Goal: Transaction & Acquisition: Purchase product/service

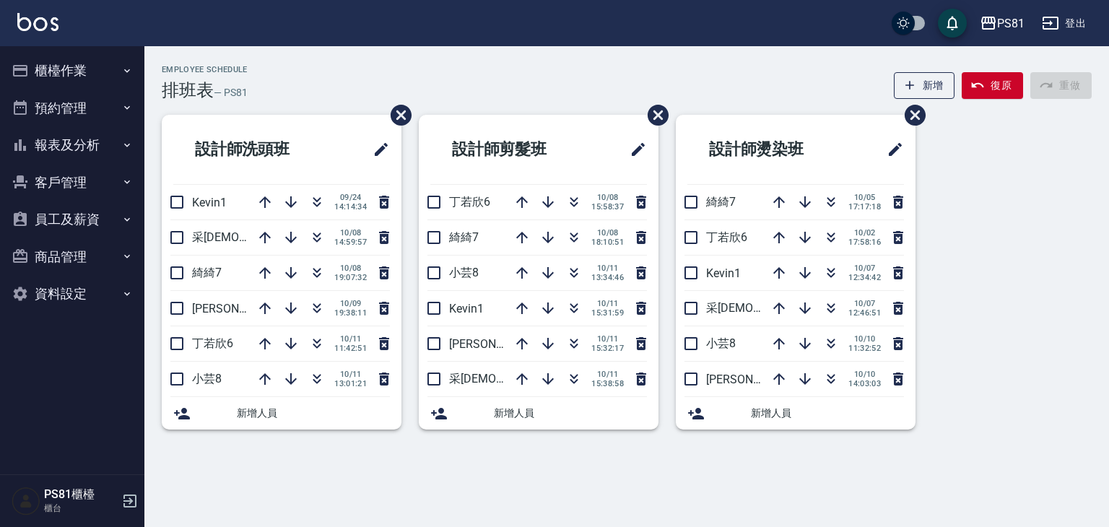
click at [69, 74] on button "櫃檯作業" at bounding box center [72, 71] width 133 height 38
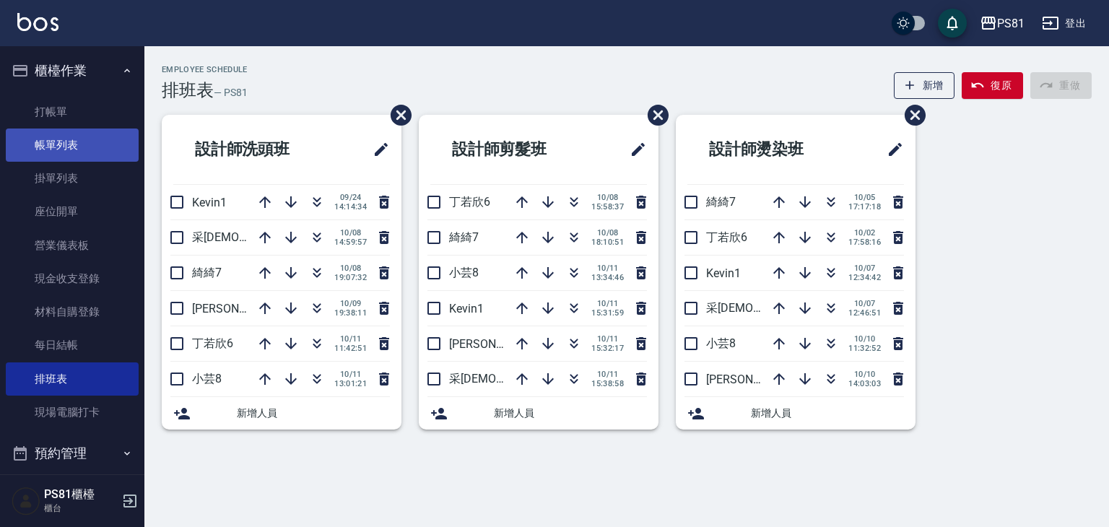
click at [105, 153] on link "帳單列表" at bounding box center [72, 144] width 133 height 33
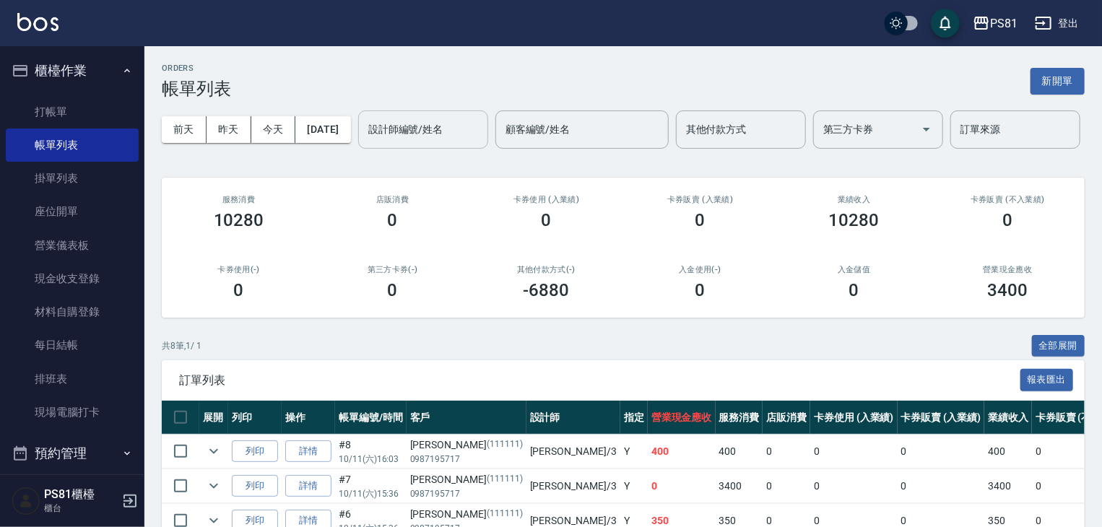
click at [358, 149] on div "設計師編號/姓名" at bounding box center [423, 129] width 130 height 38
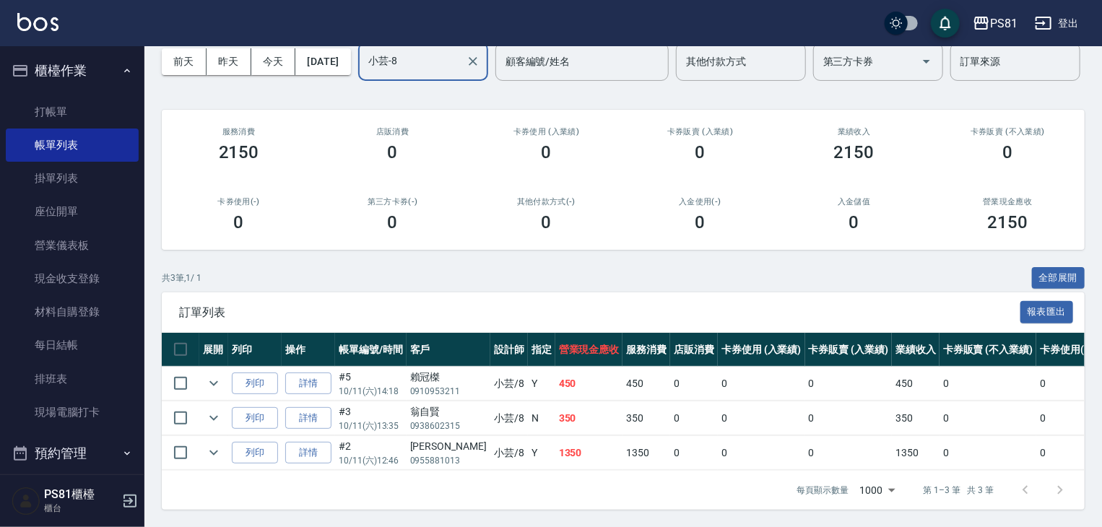
scroll to position [123, 0]
type input "小芸-8"
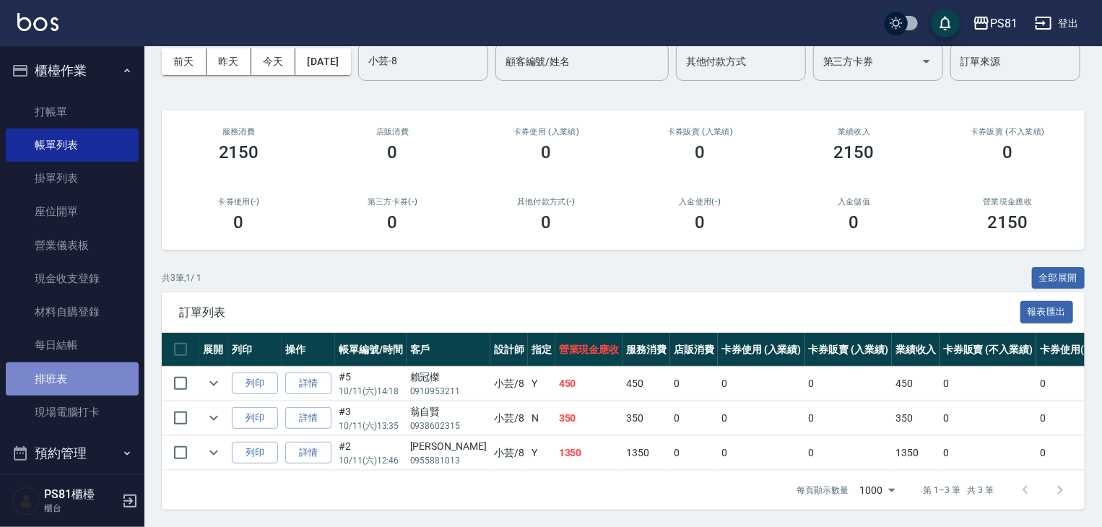
click at [95, 387] on link "排班表" at bounding box center [72, 378] width 133 height 33
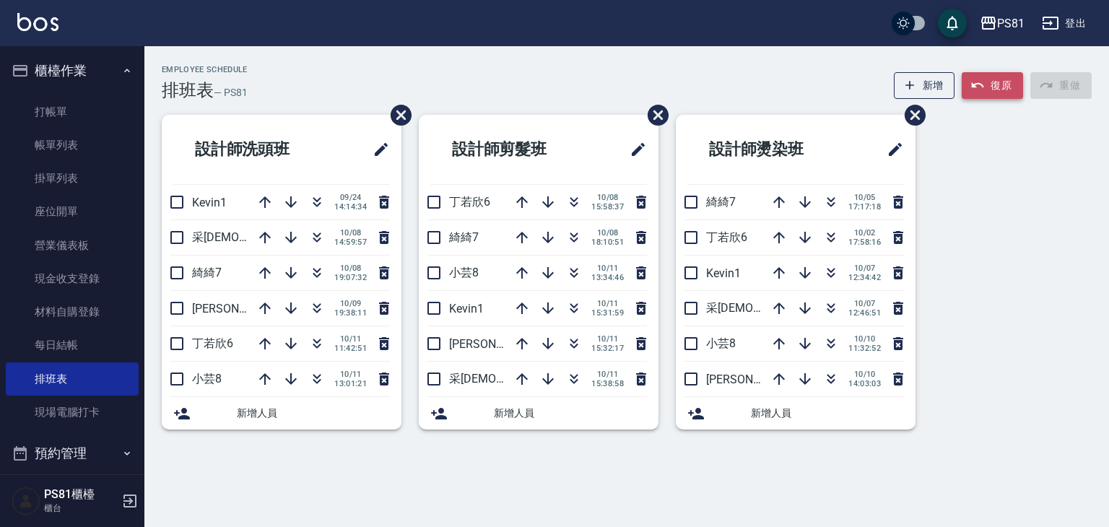
click at [991, 87] on button "復原" at bounding box center [992, 85] width 61 height 27
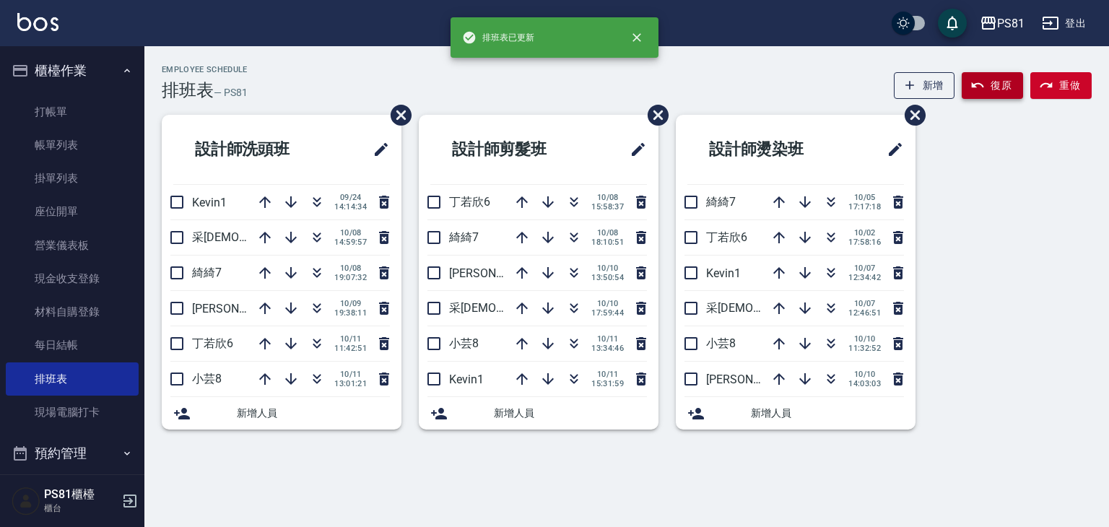
click at [991, 87] on button "復原" at bounding box center [992, 85] width 61 height 27
click at [1063, 79] on button "重做" at bounding box center [1060, 85] width 61 height 27
click at [1063, 82] on button "重做" at bounding box center [1060, 85] width 61 height 27
click at [1058, 83] on button "重做" at bounding box center [1060, 85] width 61 height 27
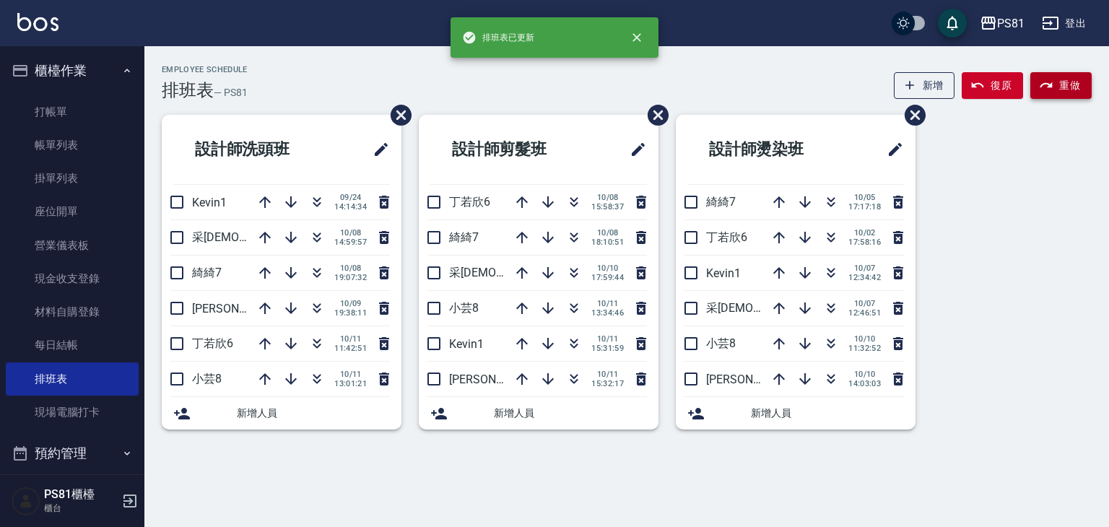
click at [1058, 88] on button "重做" at bounding box center [1060, 85] width 61 height 27
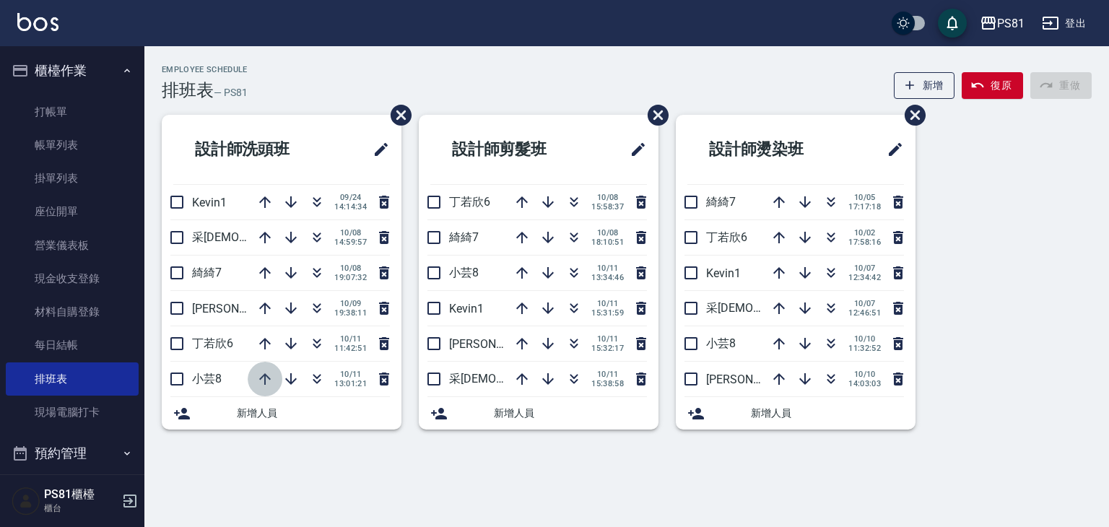
click at [263, 372] on icon "button" at bounding box center [264, 378] width 17 height 17
click at [266, 339] on icon "button" at bounding box center [264, 343] width 17 height 17
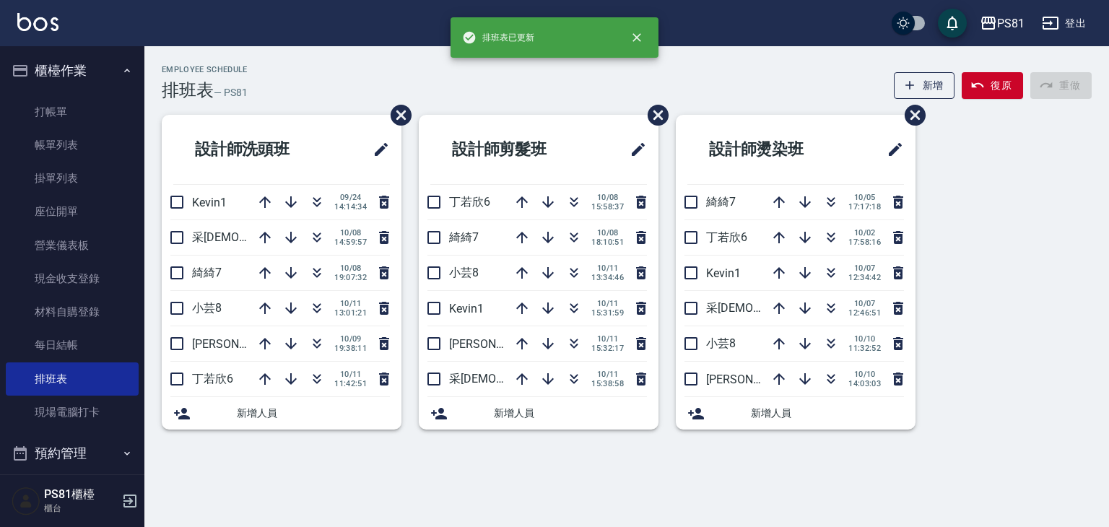
click at [296, 76] on div "Employee Schedule 排班表 — PS81 新增 復原 重做" at bounding box center [627, 82] width 930 height 35
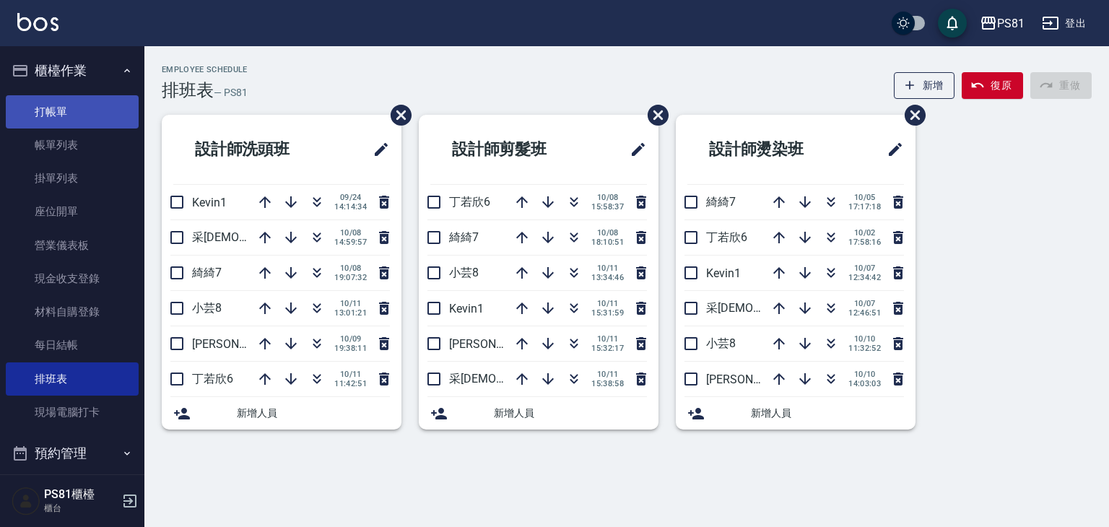
drag, startPoint x: 87, startPoint y: 116, endPoint x: 158, endPoint y: 101, distance: 73.1
click at [87, 116] on link "打帳單" at bounding box center [72, 111] width 133 height 33
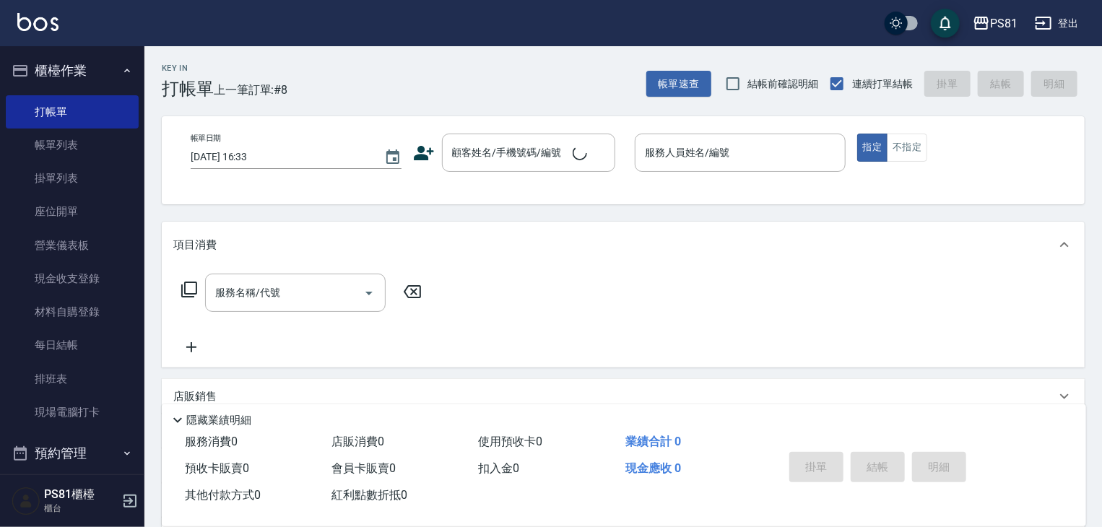
click at [269, 79] on div "Key In 打帳單 上一筆訂單:#8" at bounding box center [215, 72] width 143 height 53
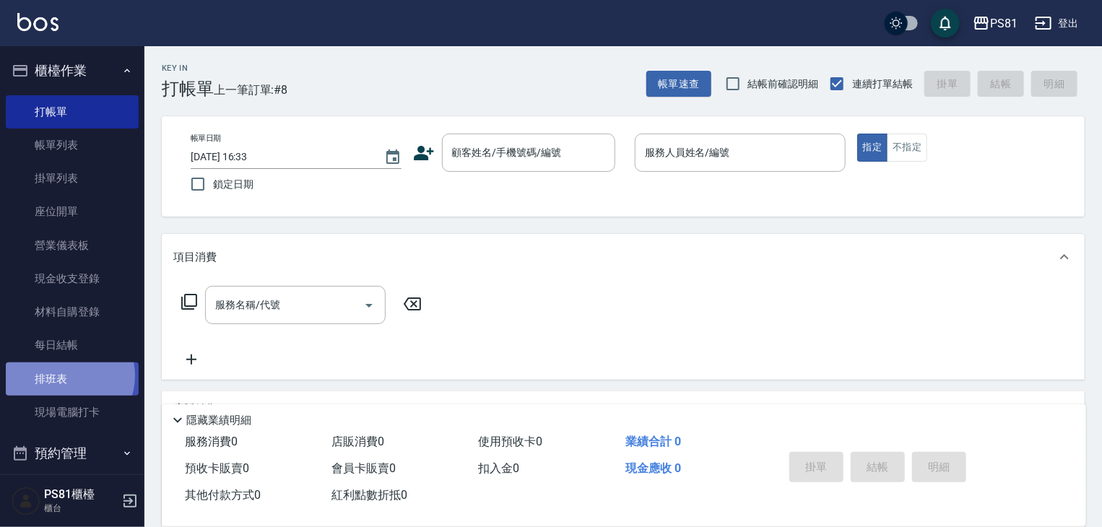
click at [69, 377] on link "排班表" at bounding box center [72, 378] width 133 height 33
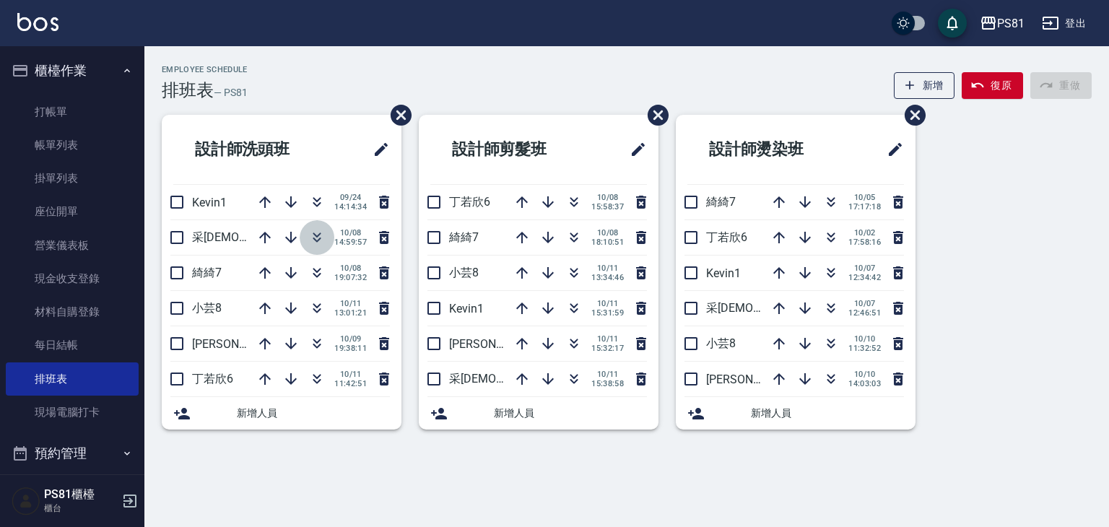
click at [312, 245] on icon "button" at bounding box center [316, 237] width 17 height 17
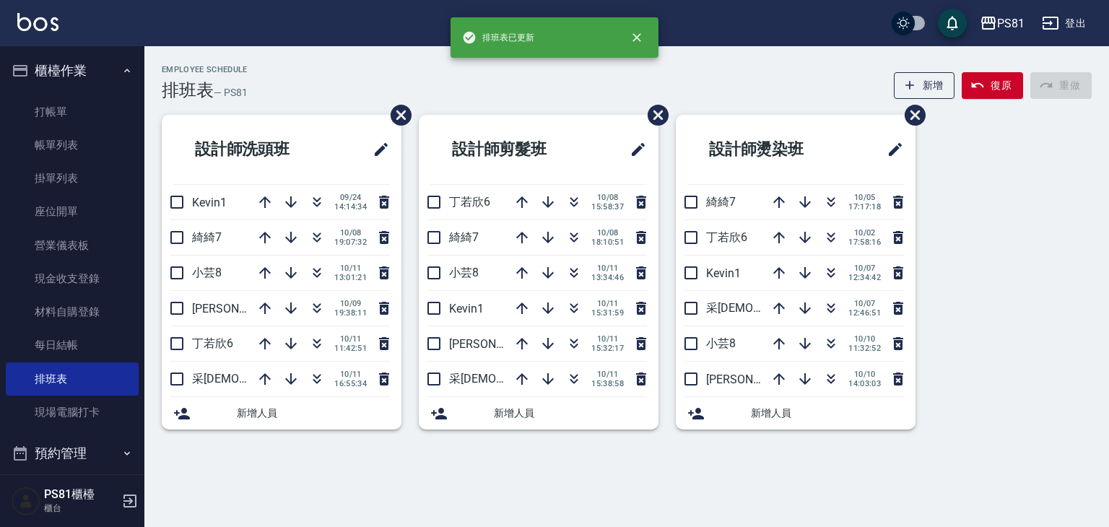
click at [326, 471] on div "Employee Schedule 排班表 — PS81 新增 復原 重做 設計師洗頭班 Kevin1 [DATE] 14:14:34 綺綺7 [DATE] …" at bounding box center [554, 263] width 1109 height 527
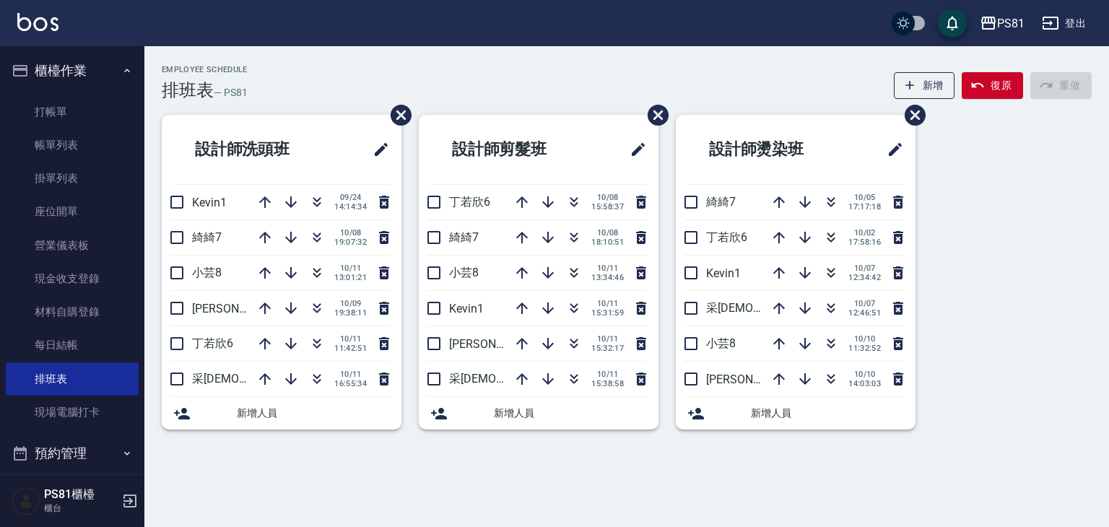
drag, startPoint x: 988, startPoint y: 419, endPoint x: 1024, endPoint y: 414, distance: 36.6
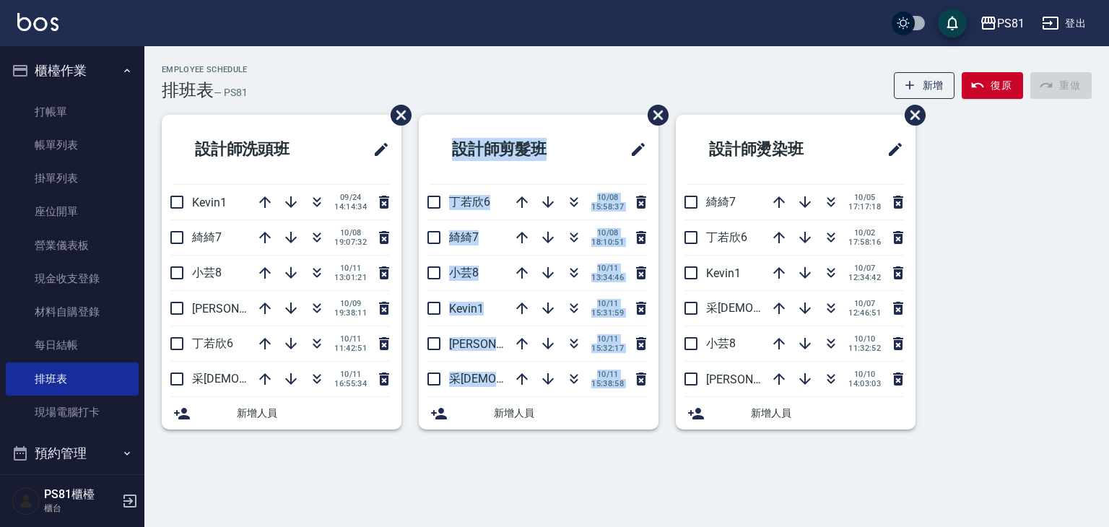
drag, startPoint x: 1024, startPoint y: 414, endPoint x: 428, endPoint y: 490, distance: 601.2
click at [424, 502] on div "Employee Schedule 排班表 — PS81 新增 復原 重做 設計師洗頭班 Kevin1 [DATE] 14:14:34 綺綺7 [DATE] …" at bounding box center [554, 263] width 1109 height 527
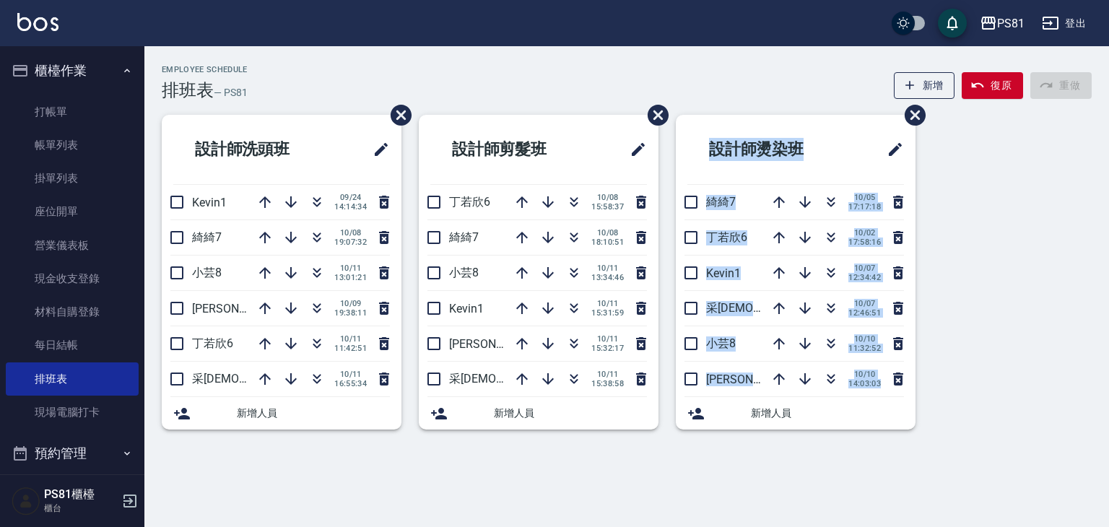
click at [412, 443] on div "設計師洗頭班 Kevin1 [DATE] 14:14:34 綺綺7 [DATE] 19:07:32 小芸8 [DATE] 13:01:21 [PERSON_N…" at bounding box center [617, 281] width 947 height 332
click at [67, 108] on link "打帳單" at bounding box center [72, 111] width 133 height 33
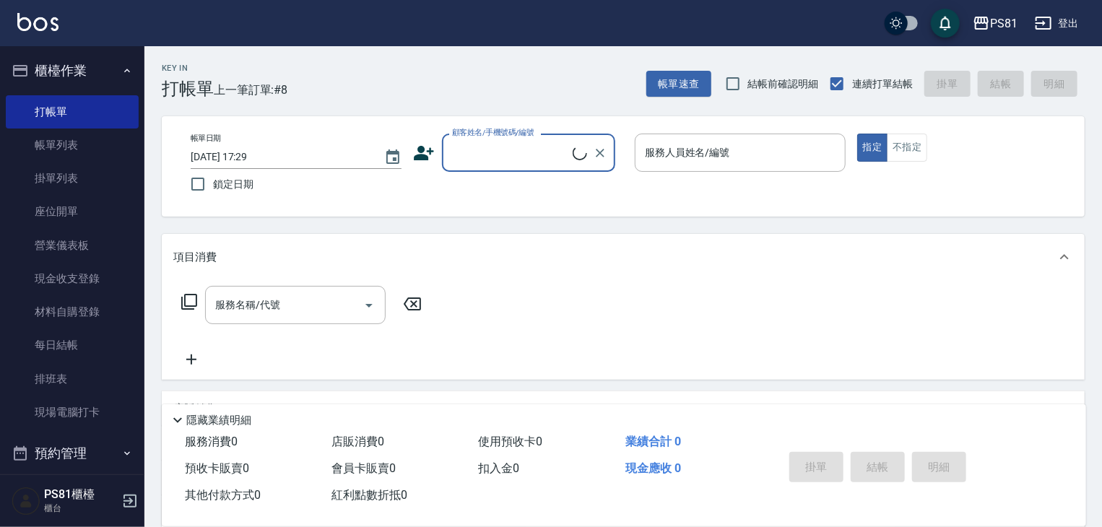
click at [533, 139] on div "顧客姓名/手機號碼/編號" at bounding box center [528, 153] width 173 height 38
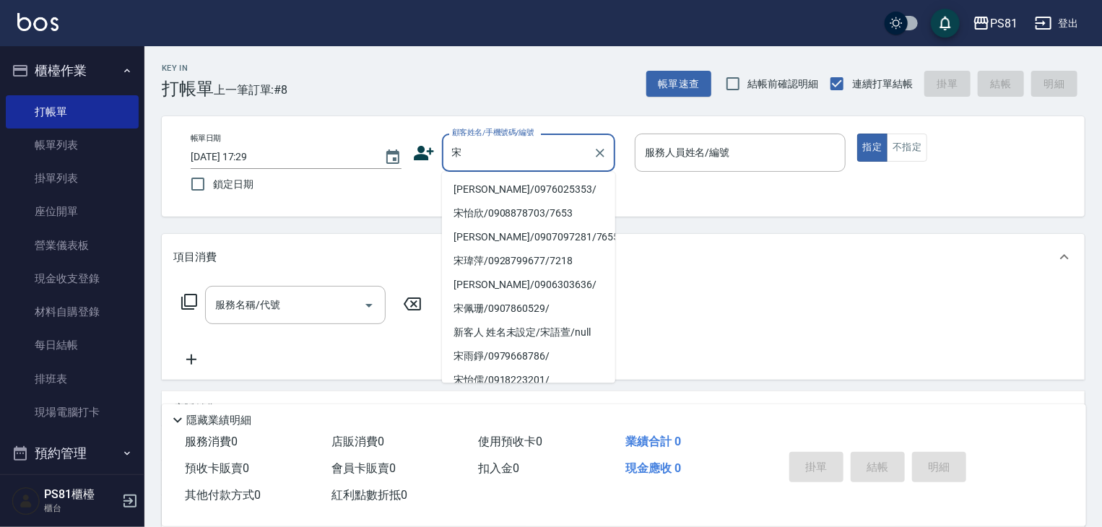
click at [485, 184] on li "[PERSON_NAME]/0976025353/" at bounding box center [528, 190] width 173 height 24
type input "[PERSON_NAME]/0976025353/"
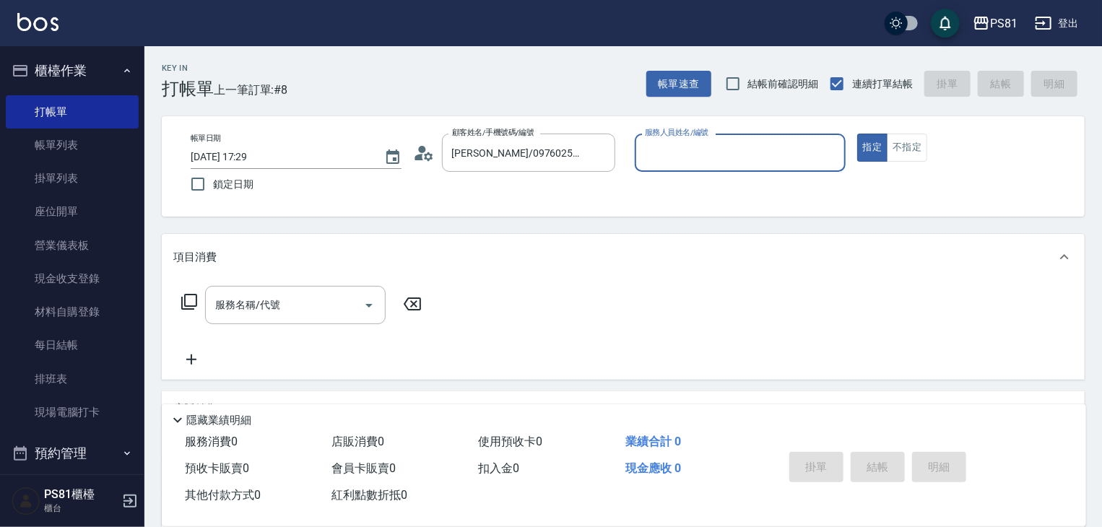
type input "小芸-8"
click at [339, 294] on input "服務名稱/代號" at bounding box center [285, 304] width 146 height 25
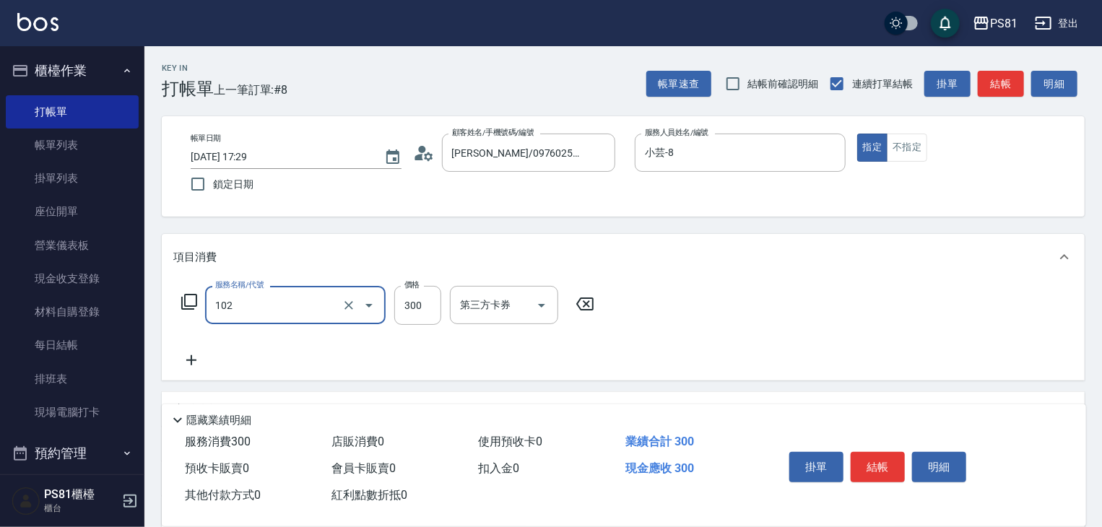
type input "保濕洗(102)"
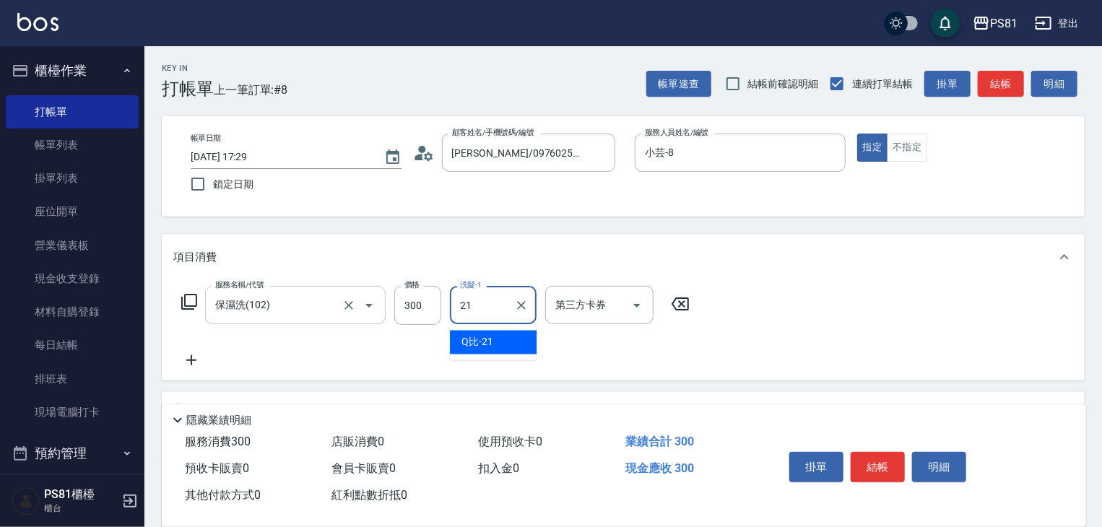
type input "Q比-21"
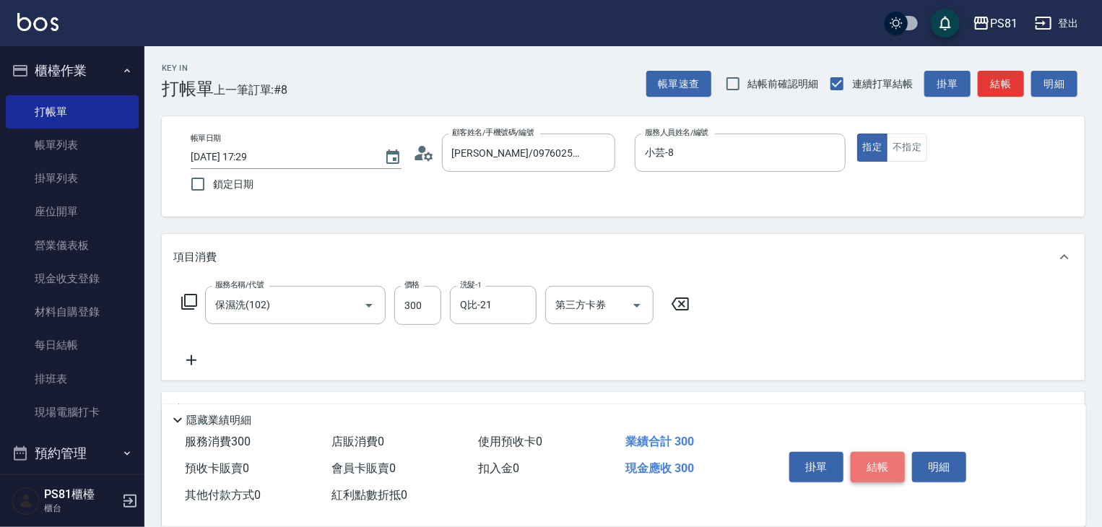
click at [863, 461] on button "結帳" at bounding box center [877, 467] width 54 height 30
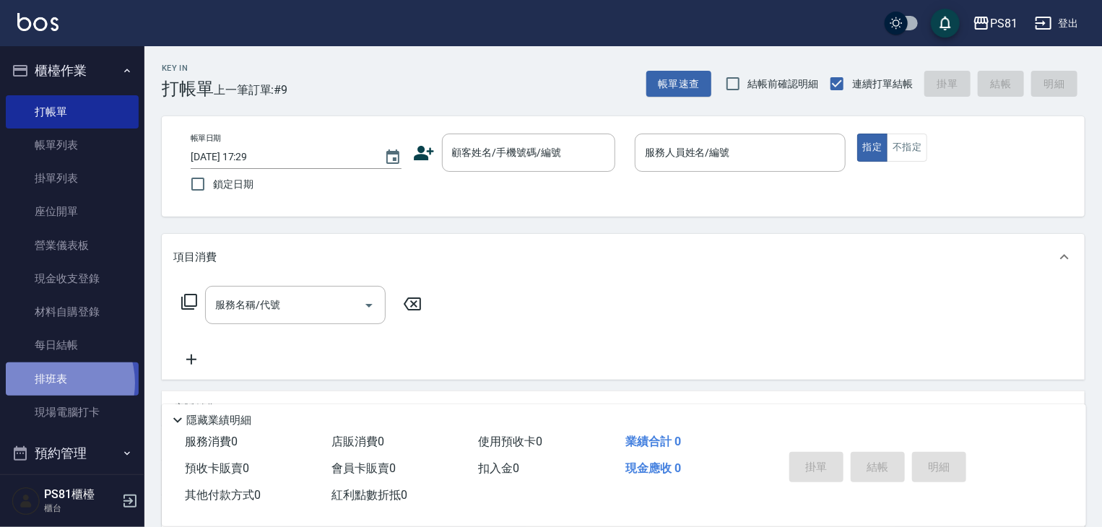
click at [49, 383] on link "排班表" at bounding box center [72, 378] width 133 height 33
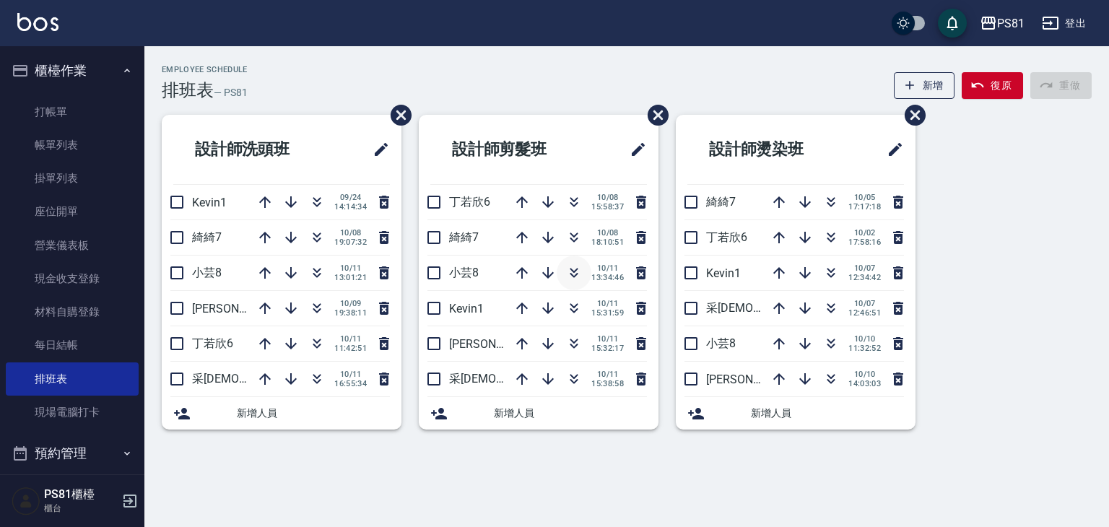
click at [572, 274] on icon "button" at bounding box center [573, 272] width 17 height 17
click at [980, 87] on icon "button" at bounding box center [977, 85] width 14 height 14
click at [573, 276] on icon "button" at bounding box center [574, 275] width 8 height 5
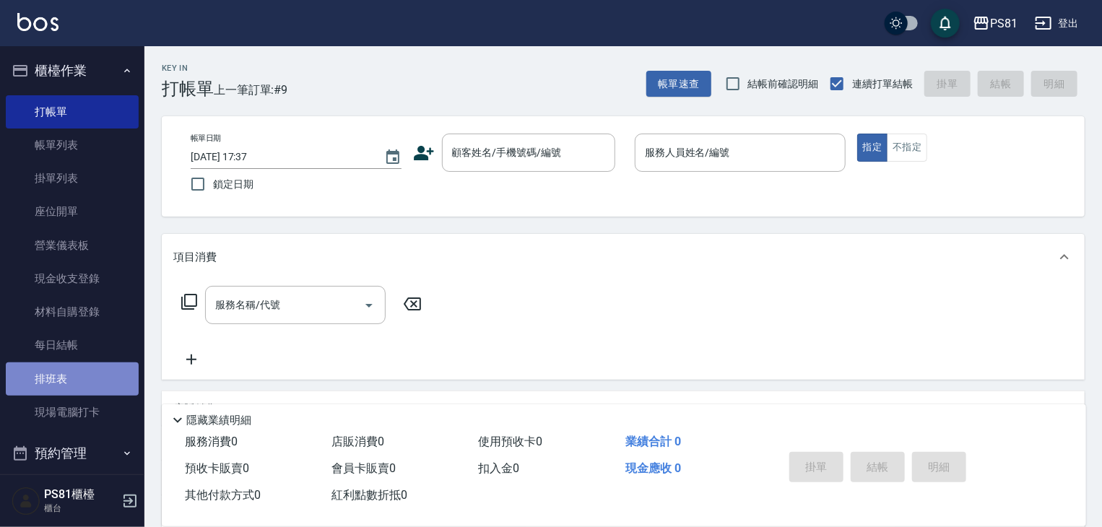
click at [113, 381] on link "排班表" at bounding box center [72, 378] width 133 height 33
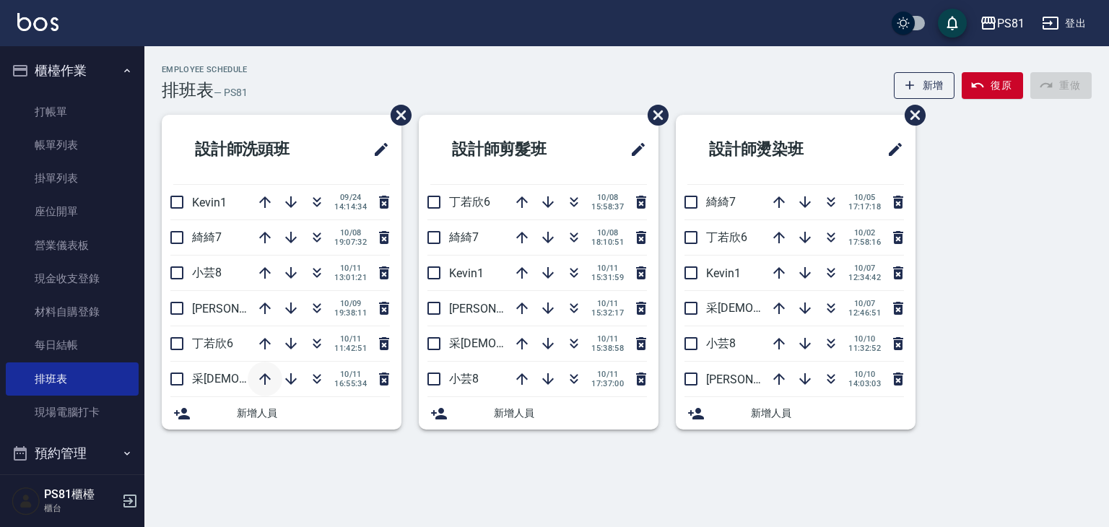
click at [269, 376] on icon "button" at bounding box center [265, 379] width 12 height 12
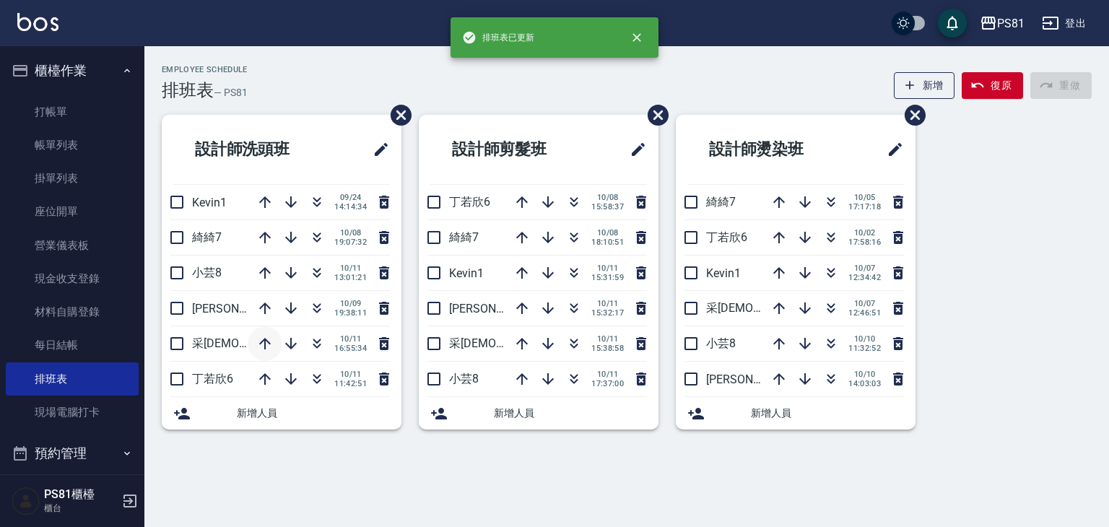
click at [263, 341] on icon "button" at bounding box center [264, 343] width 17 height 17
click at [263, 307] on icon "button" at bounding box center [265, 308] width 12 height 12
click at [318, 308] on icon "button" at bounding box center [316, 308] width 17 height 17
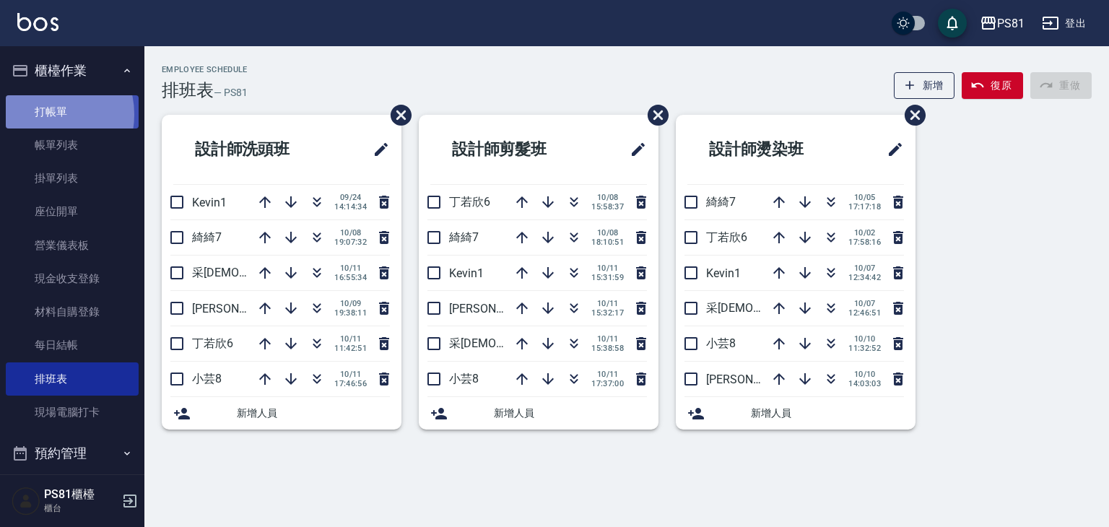
click at [45, 114] on link "打帳單" at bounding box center [72, 111] width 133 height 33
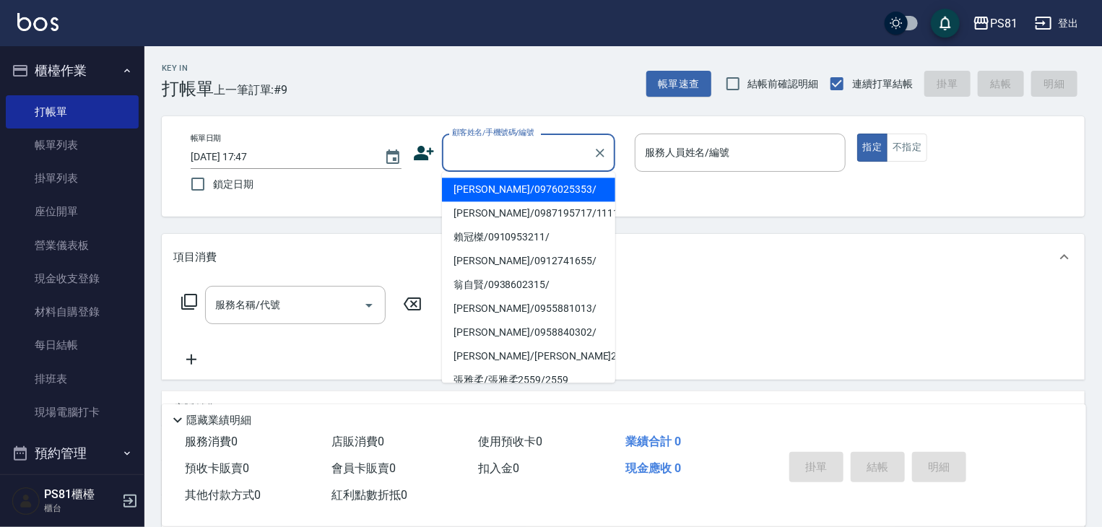
click at [502, 160] on input "顧客姓名/手機號碼/編號" at bounding box center [517, 152] width 139 height 25
click at [515, 180] on li "[PERSON_NAME]/0976025353/" at bounding box center [528, 190] width 173 height 24
type input "[PERSON_NAME]/0976025353/"
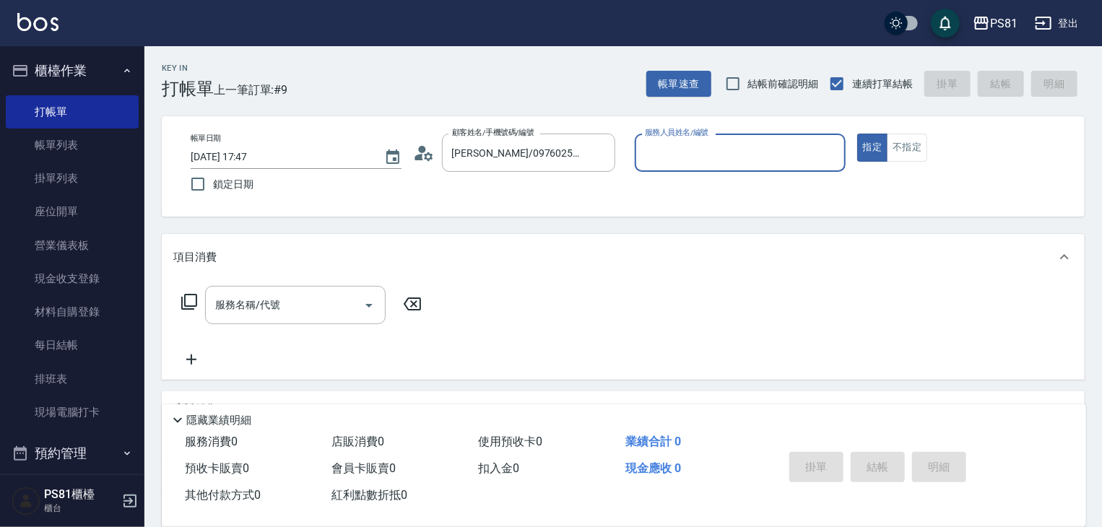
type input "小芸-8"
drag, startPoint x: 906, startPoint y: 127, endPoint x: 909, endPoint y: 155, distance: 28.3
click at [905, 129] on div "帳單日期 [DATE] 17:47 鎖定日期 顧客姓名/手機號碼/編號 [PERSON_NAME]/0976025353/ 顧客姓名/手機號碼/編號 服務人員…" at bounding box center [623, 166] width 923 height 100
click at [908, 156] on button "不指定" at bounding box center [907, 148] width 40 height 28
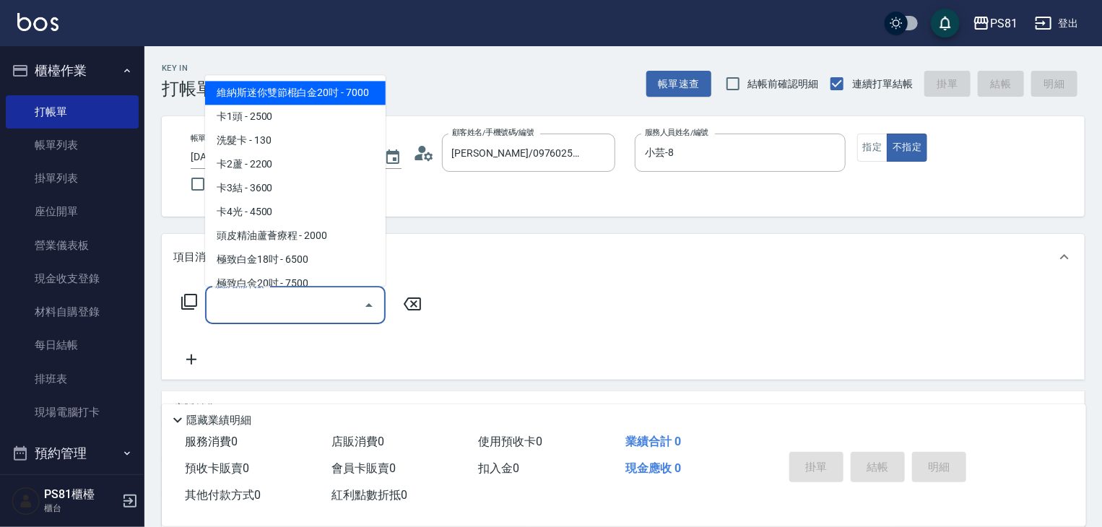
click at [257, 307] on input "服務名稱/代號" at bounding box center [285, 304] width 146 height 25
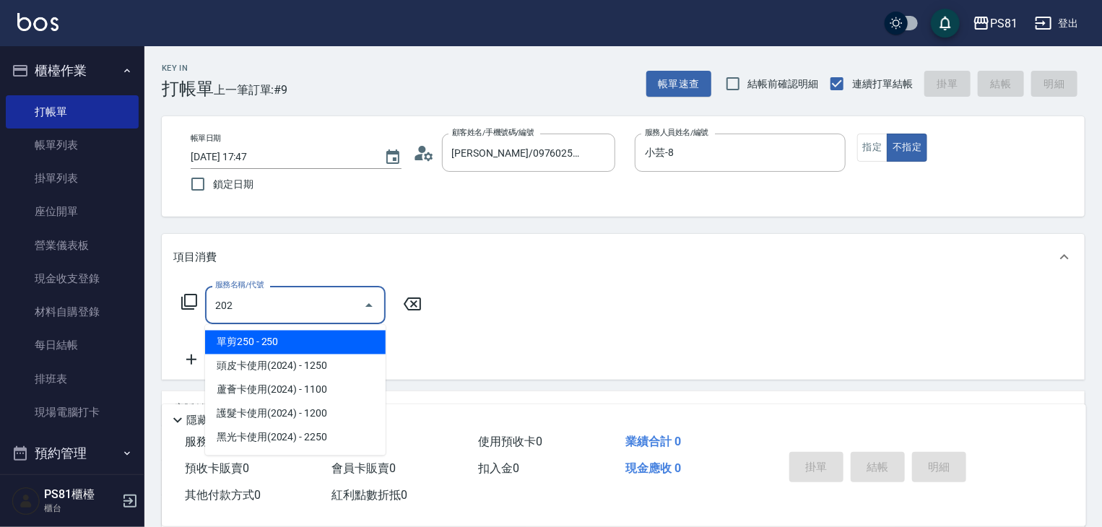
type input "單剪250(202)"
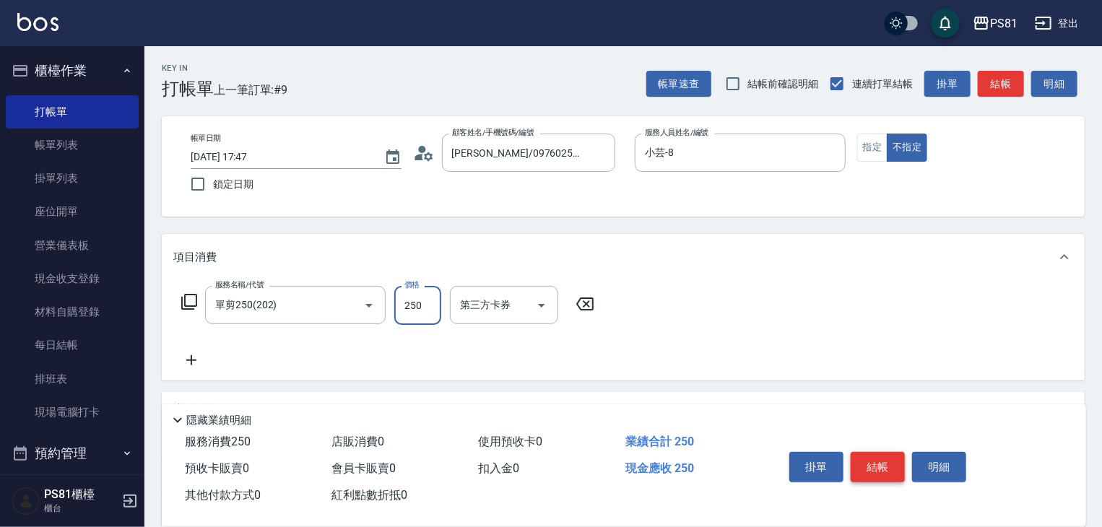
click at [887, 460] on button "結帳" at bounding box center [877, 467] width 54 height 30
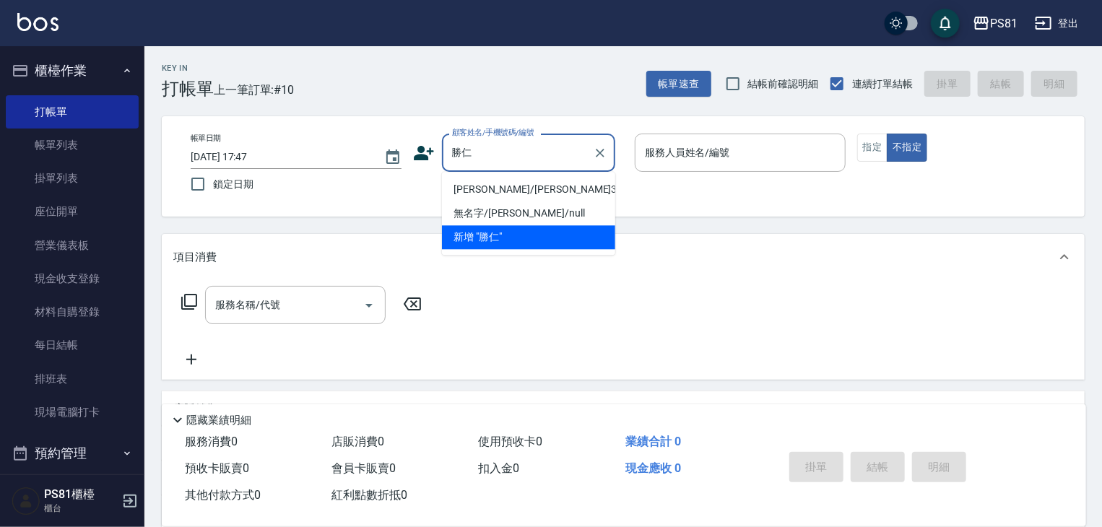
click at [558, 188] on li "[PERSON_NAME]/[PERSON_NAME]3075/3075" at bounding box center [528, 190] width 173 height 24
type input "[PERSON_NAME]/[PERSON_NAME]3075/3075"
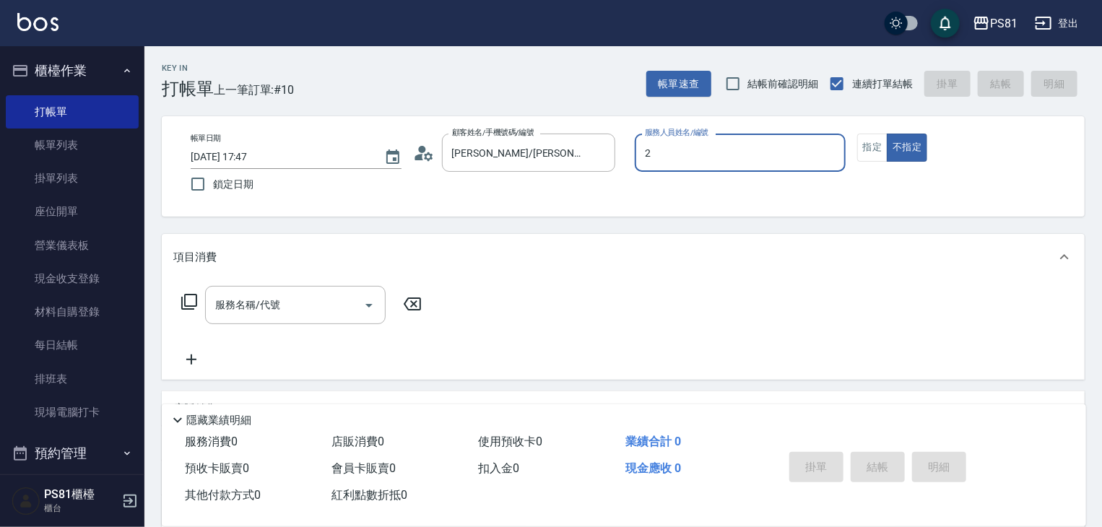
type input "采蓮-2"
type button "false"
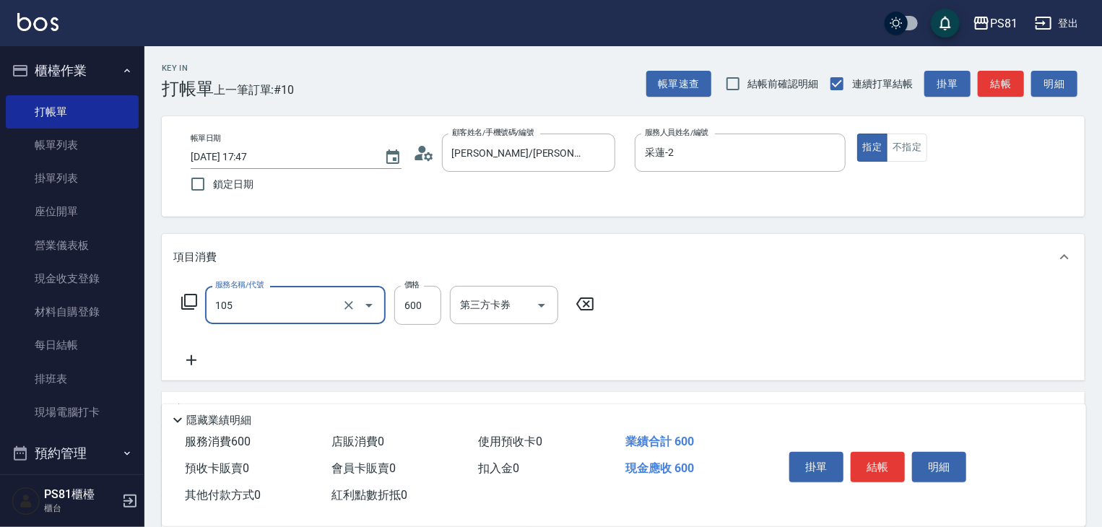
type input "A級洗剪600(105)"
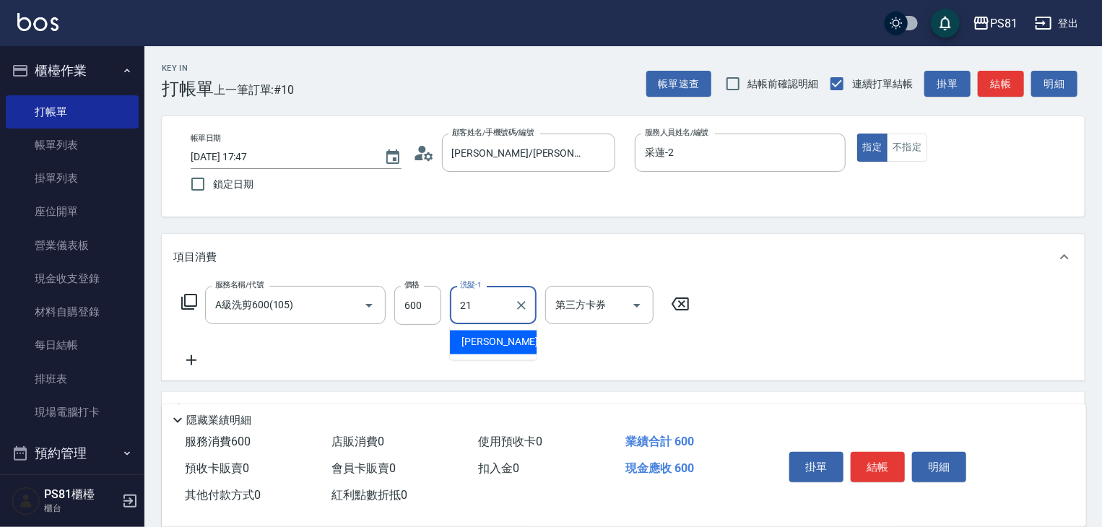
type input "Q比-21"
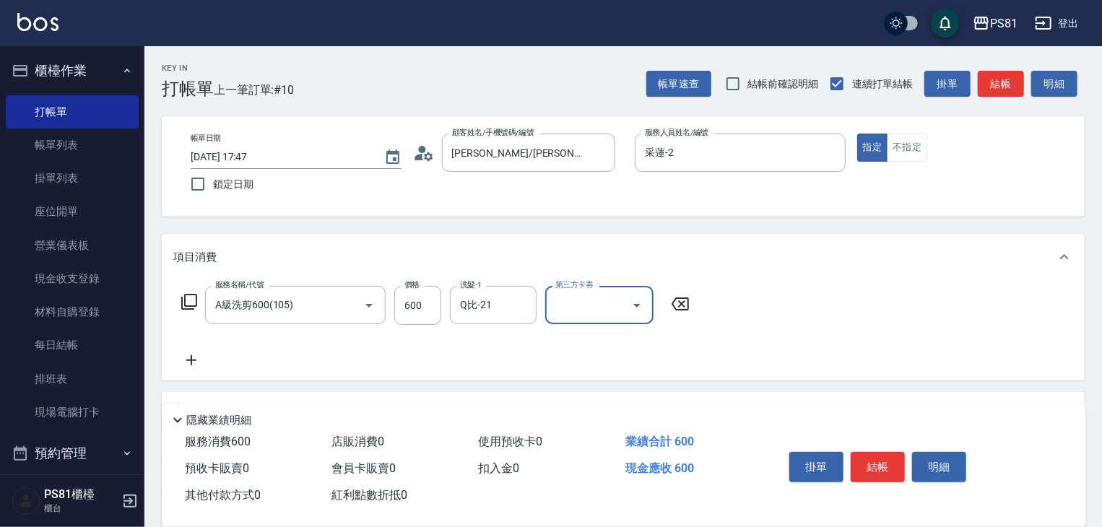
click at [852, 362] on div "服務名稱/代號 A級洗剪600(105) 服務名稱/代號 價格 600 價格 洗髮-1 Q比-21 洗髮-1 第三方卡券 第三方卡券" at bounding box center [623, 330] width 923 height 100
click at [875, 458] on button "結帳" at bounding box center [877, 467] width 54 height 30
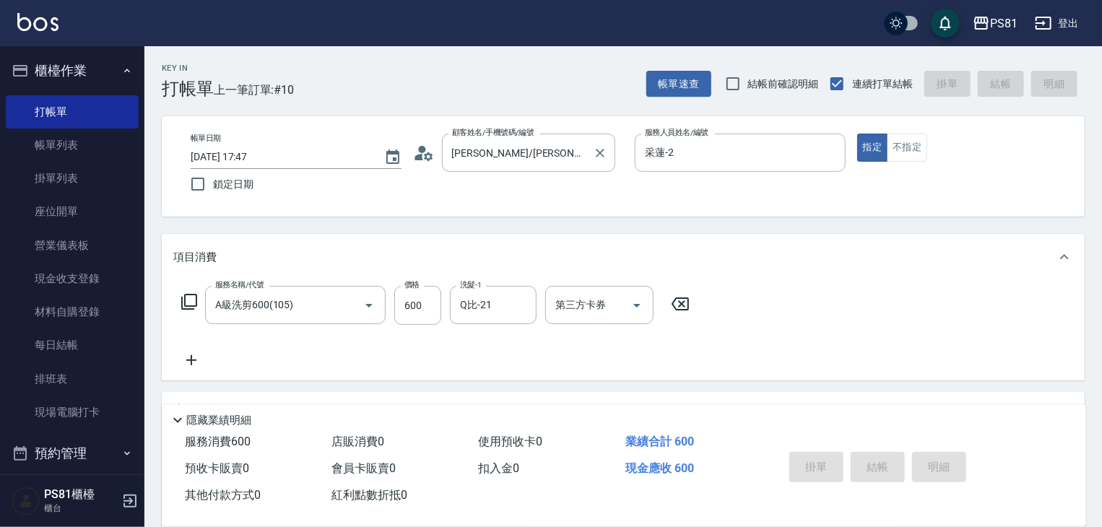
type input "[DATE] 18:13"
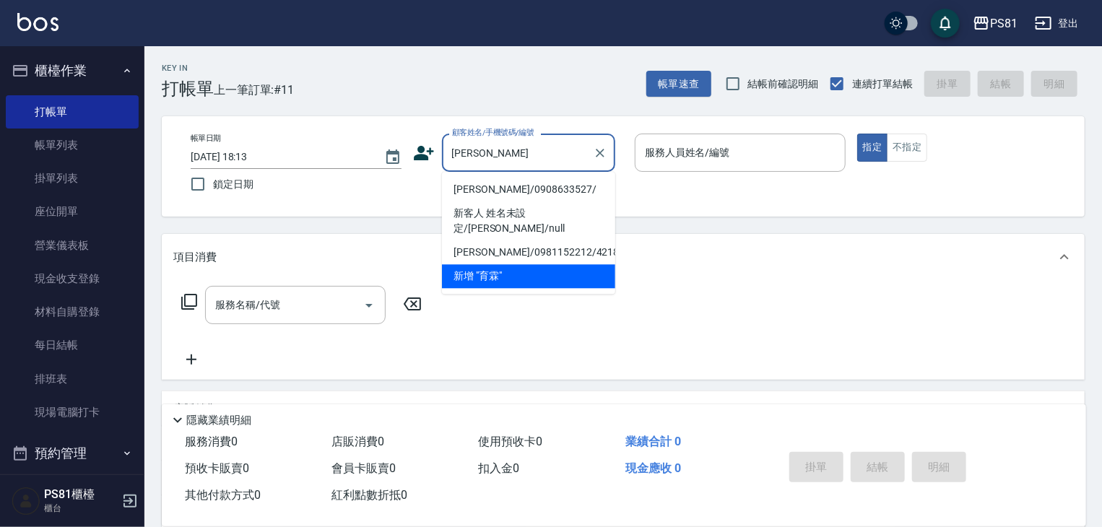
click at [546, 188] on li "[PERSON_NAME]/0908633527/" at bounding box center [528, 190] width 173 height 24
type input "[PERSON_NAME]/0908633527/"
type input "采蓮-2"
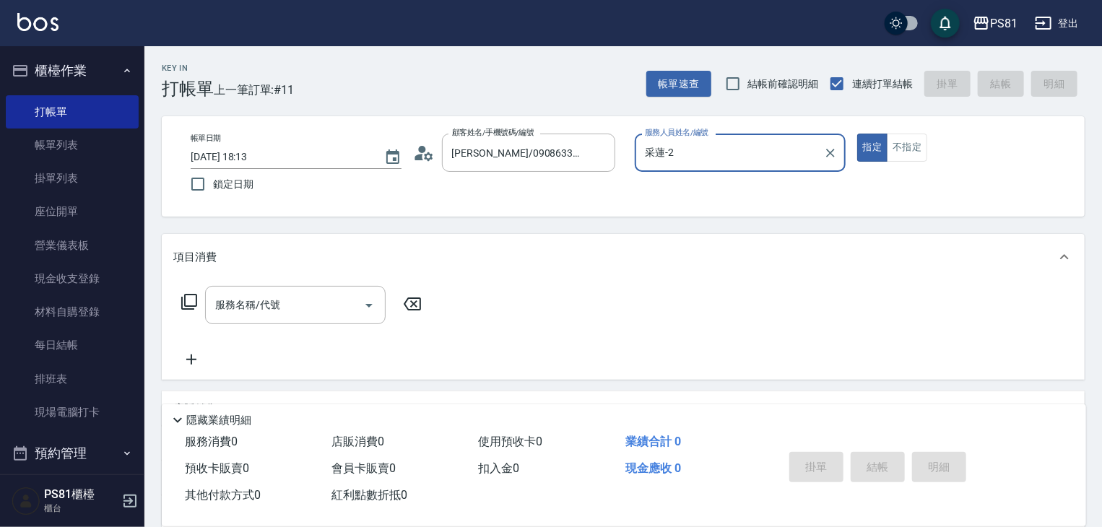
click at [857, 134] on button "指定" at bounding box center [872, 148] width 31 height 28
type button "true"
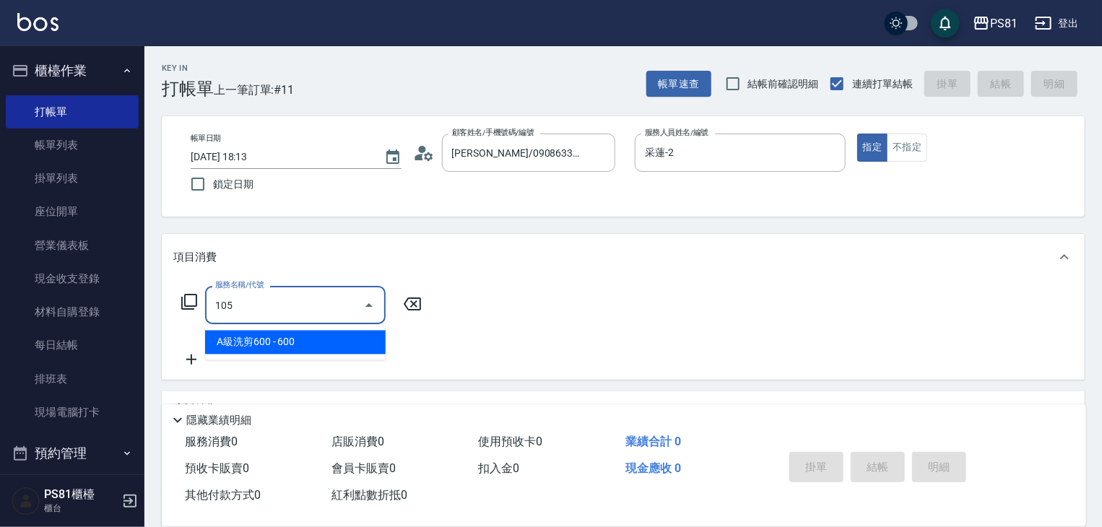
type input "A級洗剪600(105)"
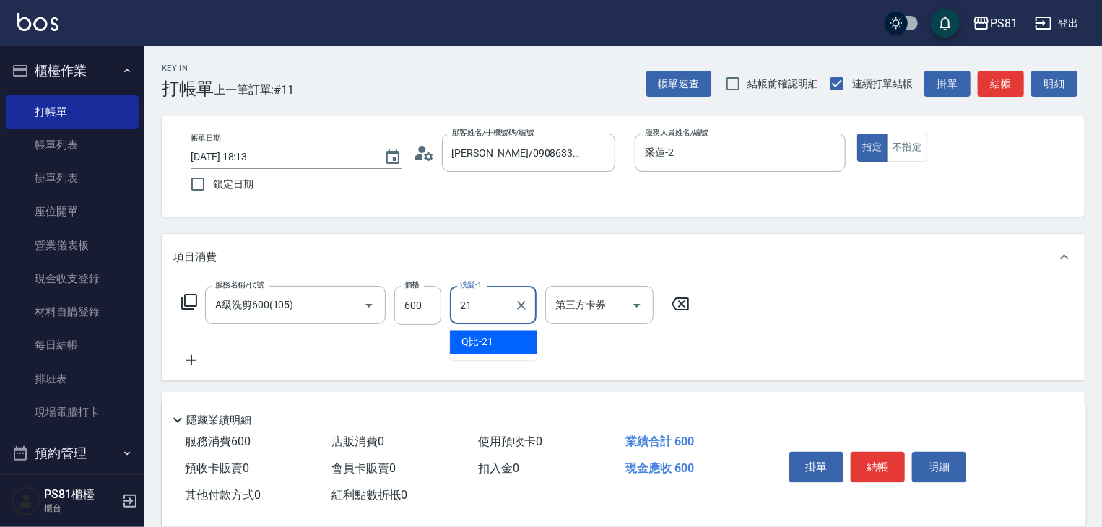
type input "Q比-21"
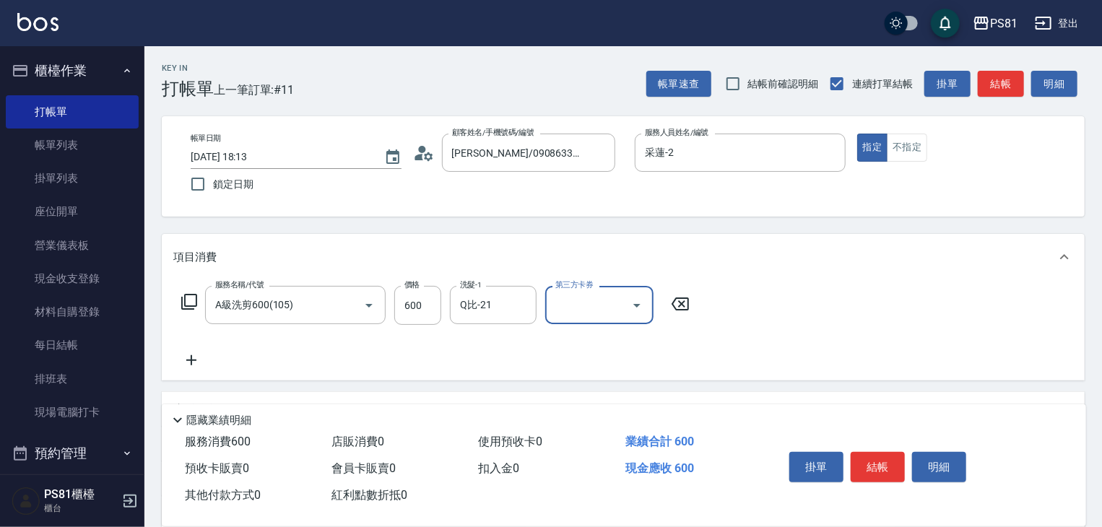
drag, startPoint x: 778, startPoint y: 344, endPoint x: 908, endPoint y: 431, distance: 156.2
click at [783, 348] on div "服務名稱/代號 A級洗剪600(105) 服務名稱/代號 價格 600 價格 洗髮-1 Q比-21 洗髮-1 第三方卡券 第三方卡券" at bounding box center [623, 330] width 923 height 100
click at [884, 453] on button "結帳" at bounding box center [877, 467] width 54 height 30
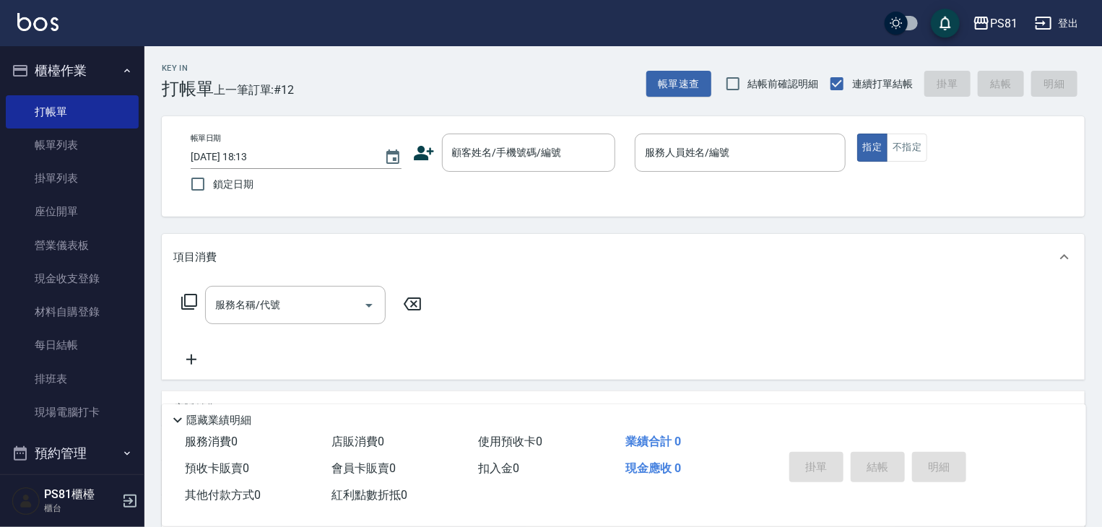
click at [427, 160] on icon at bounding box center [424, 153] width 22 height 22
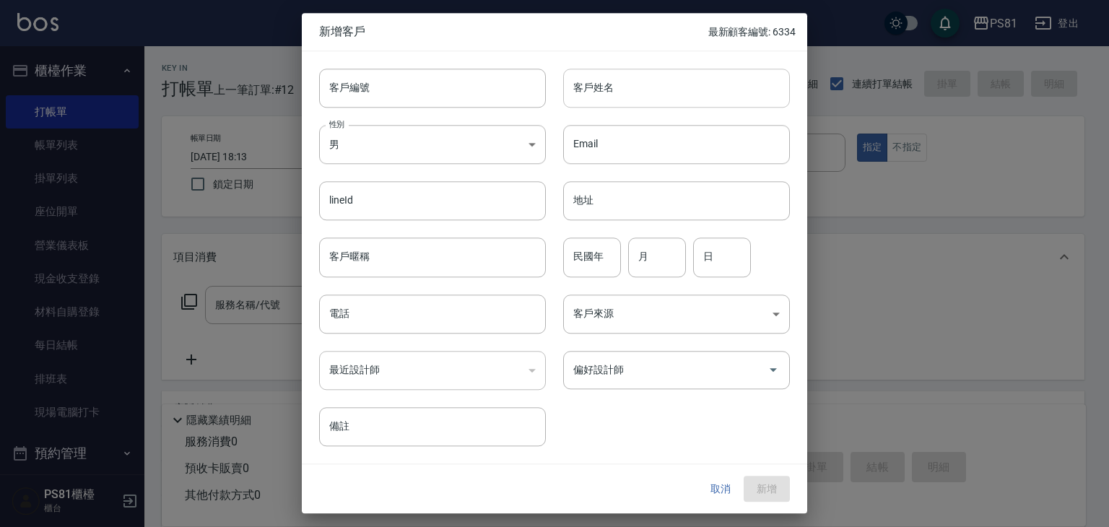
click at [611, 72] on input "客戶姓名" at bounding box center [676, 88] width 227 height 39
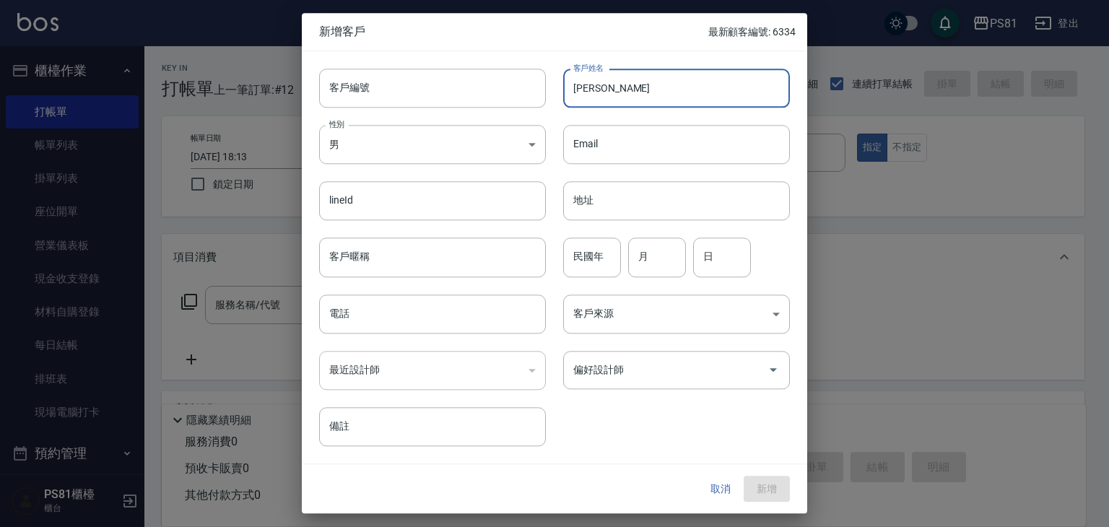
type input "[PERSON_NAME]"
click at [491, 371] on div "​" at bounding box center [432, 370] width 227 height 39
click at [399, 293] on div "電話 電話" at bounding box center [424, 305] width 244 height 56
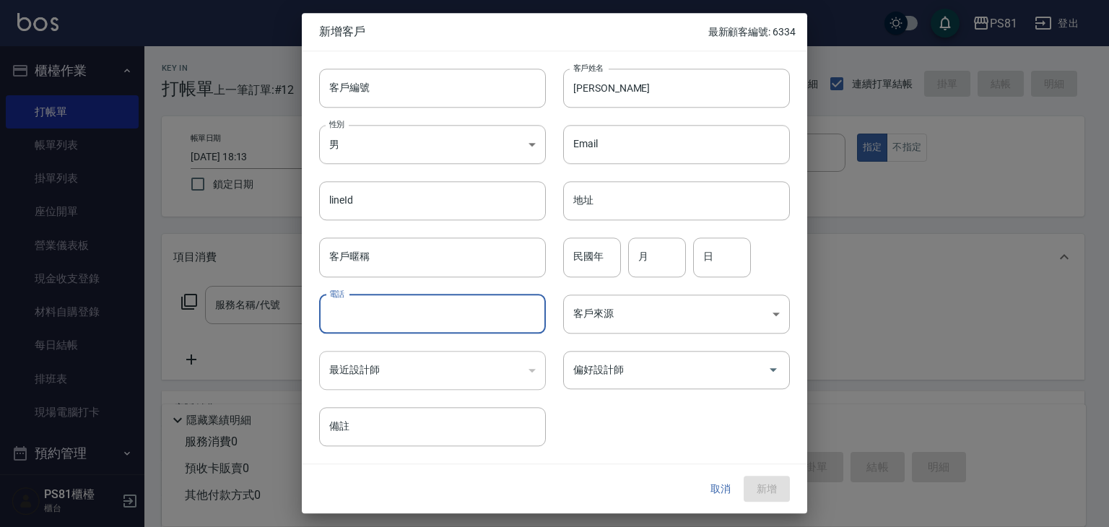
click at [401, 315] on input "電話" at bounding box center [432, 314] width 227 height 39
click at [609, 385] on div "偏好設計師" at bounding box center [676, 370] width 227 height 38
type input "0915378578"
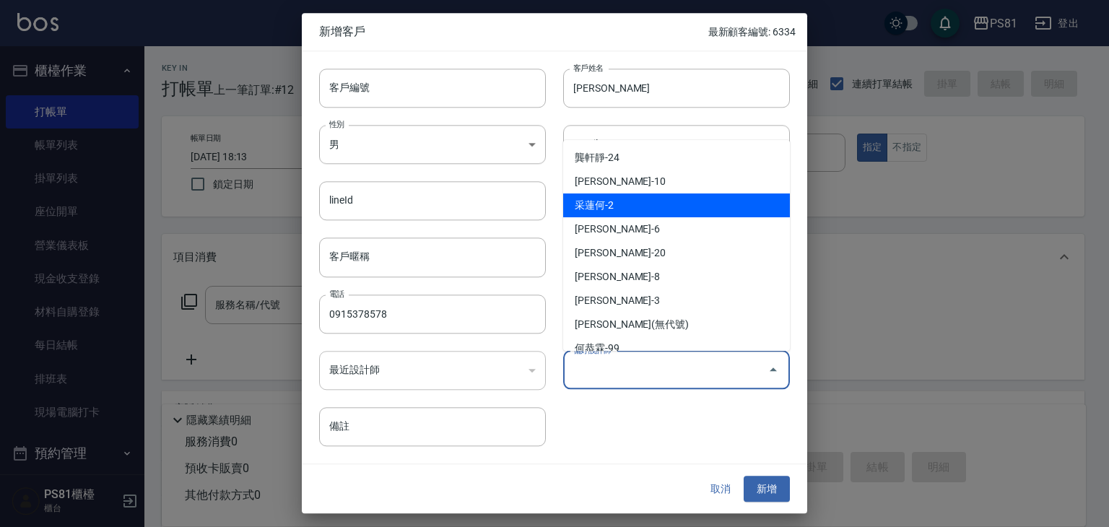
click at [638, 200] on li "采蓮何-2" at bounding box center [676, 205] width 227 height 24
type input "采蓮何"
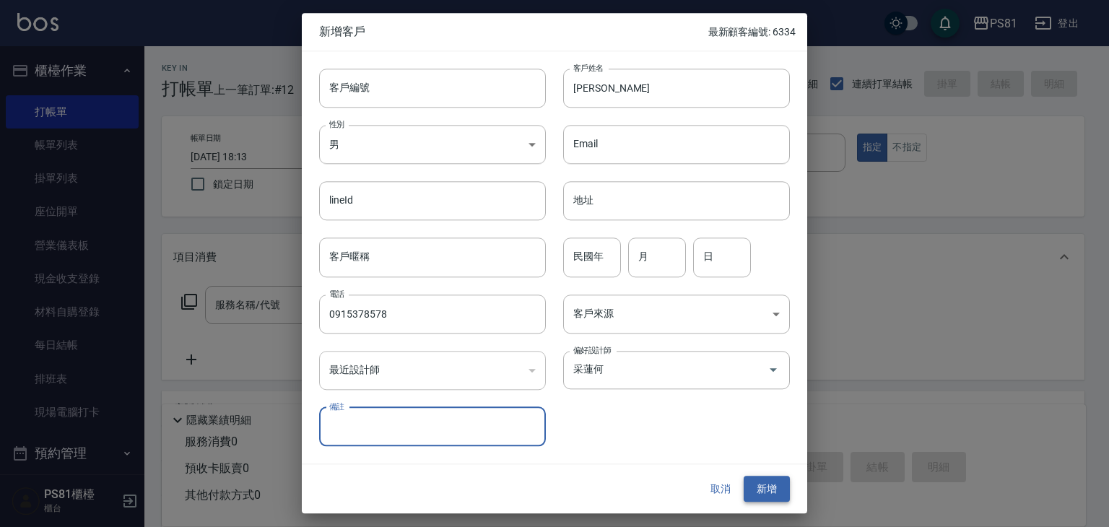
click at [775, 489] on button "新增" at bounding box center [767, 489] width 46 height 27
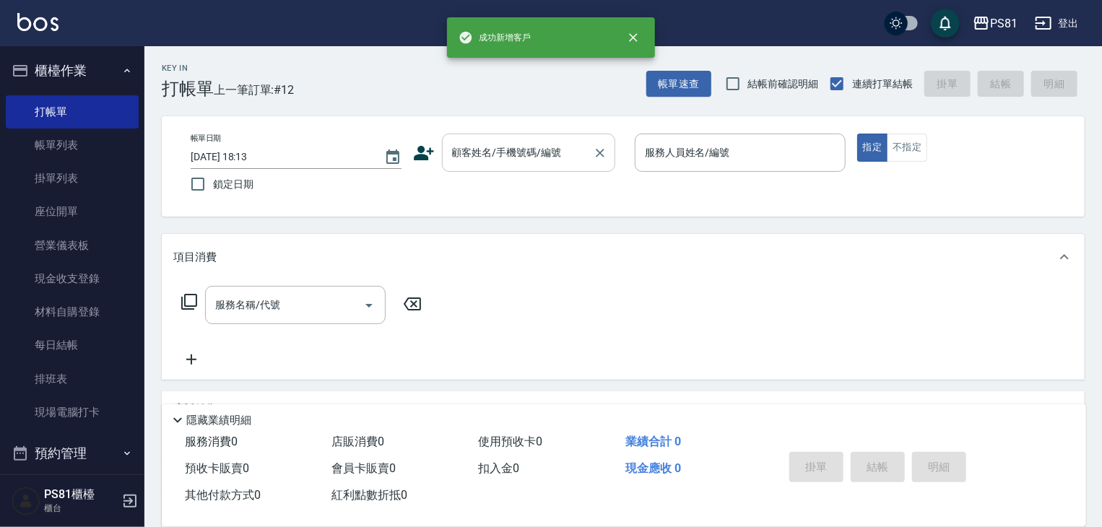
click at [535, 152] on input "顧客姓名/手機號碼/編號" at bounding box center [517, 152] width 139 height 25
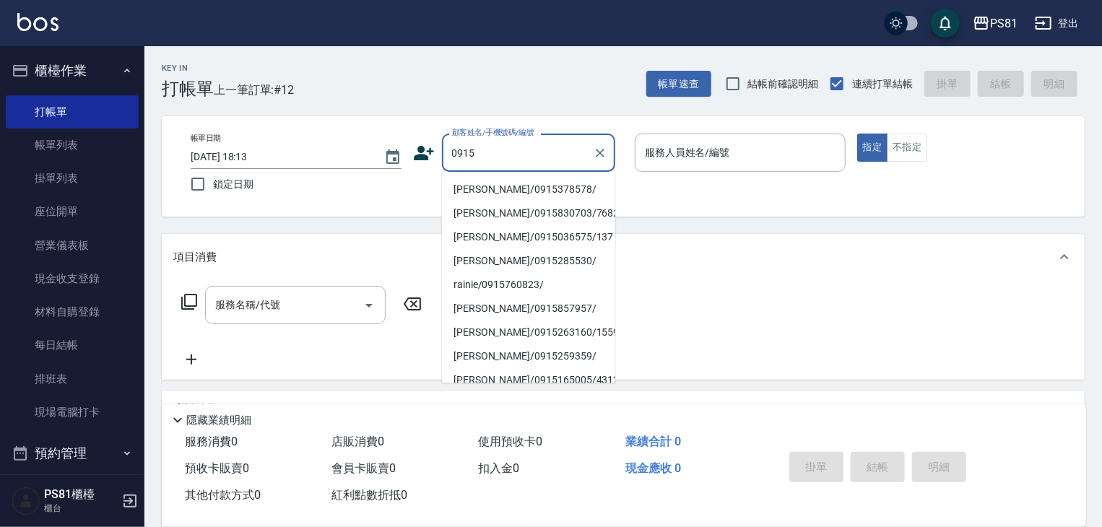
click at [534, 188] on li "[PERSON_NAME]/0915378578/" at bounding box center [528, 190] width 173 height 24
type input "[PERSON_NAME]/0915378578/"
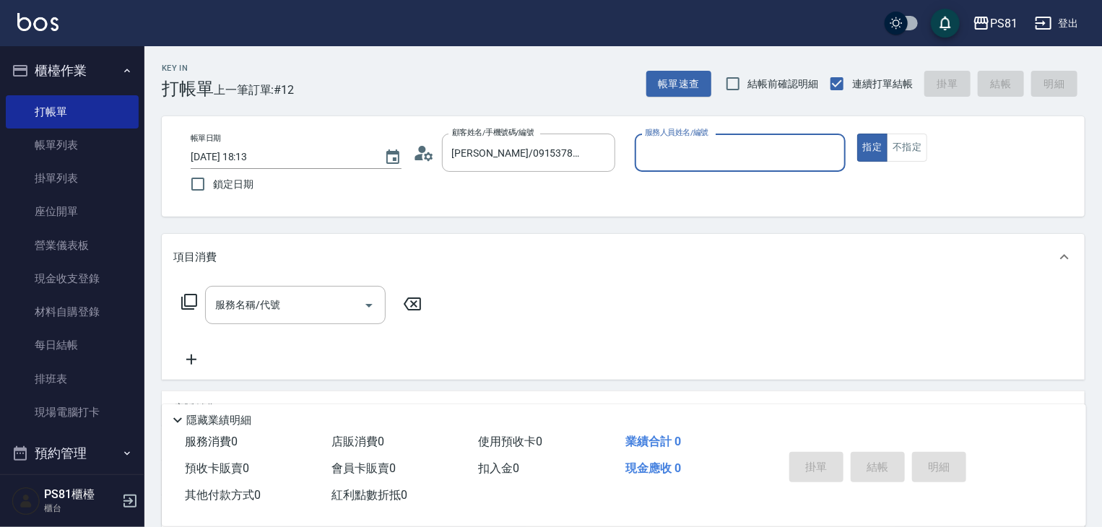
type input "采蓮-2"
click at [300, 297] on input "服務名稱/代號" at bounding box center [285, 304] width 146 height 25
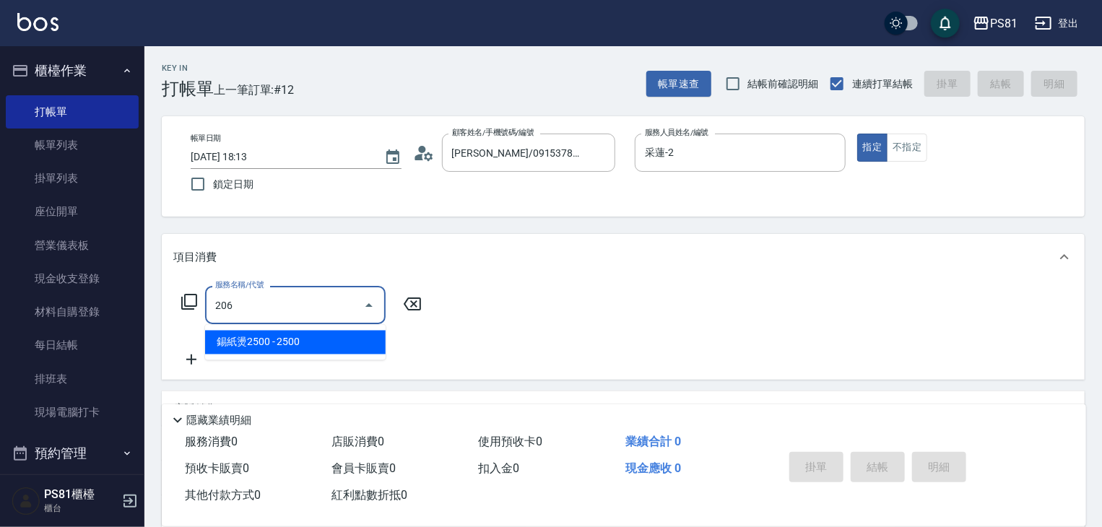
type input "錫紙燙2500(206)"
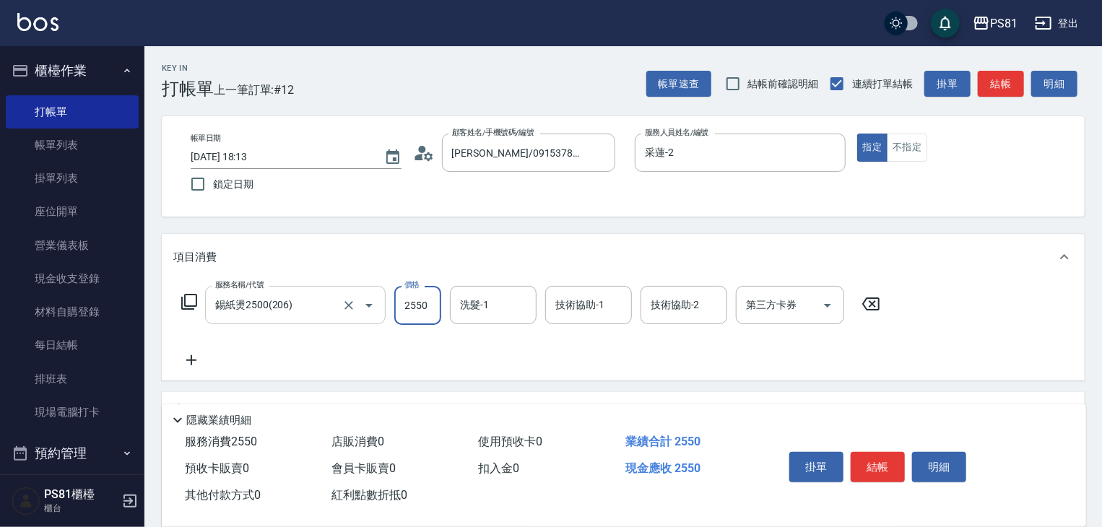
type input "2550"
type input "Q比-21"
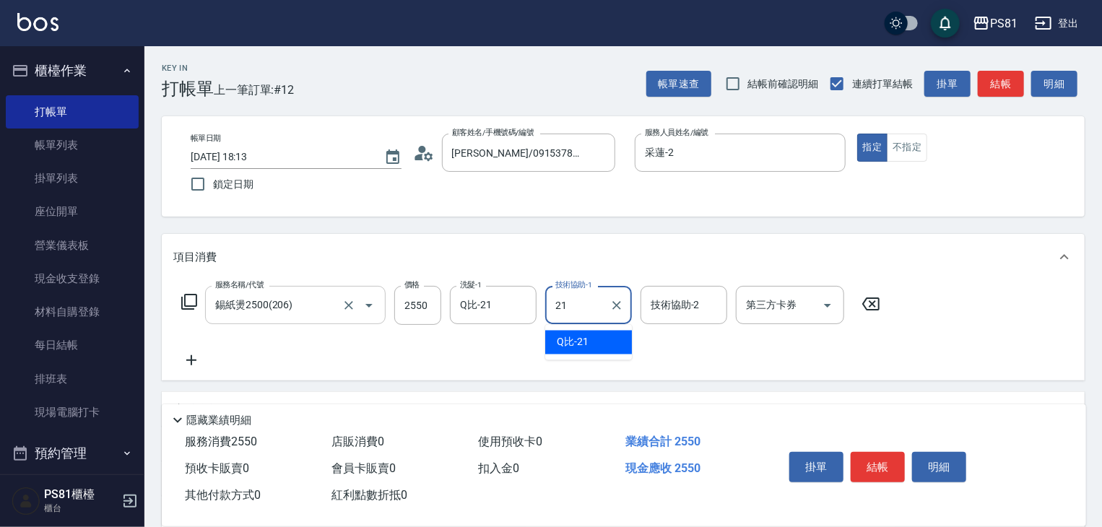
type input "Q比-21"
drag, startPoint x: 604, startPoint y: 364, endPoint x: 872, endPoint y: 449, distance: 281.7
click at [607, 364] on div "服務名稱/代號 錫紙燙2500(206) 服務名稱/代號 價格 2550 價格 洗髮-1 Q比-21 洗髮-1 技術協助-1 Q比-21 技術協助-1 技術協…" at bounding box center [530, 327] width 715 height 83
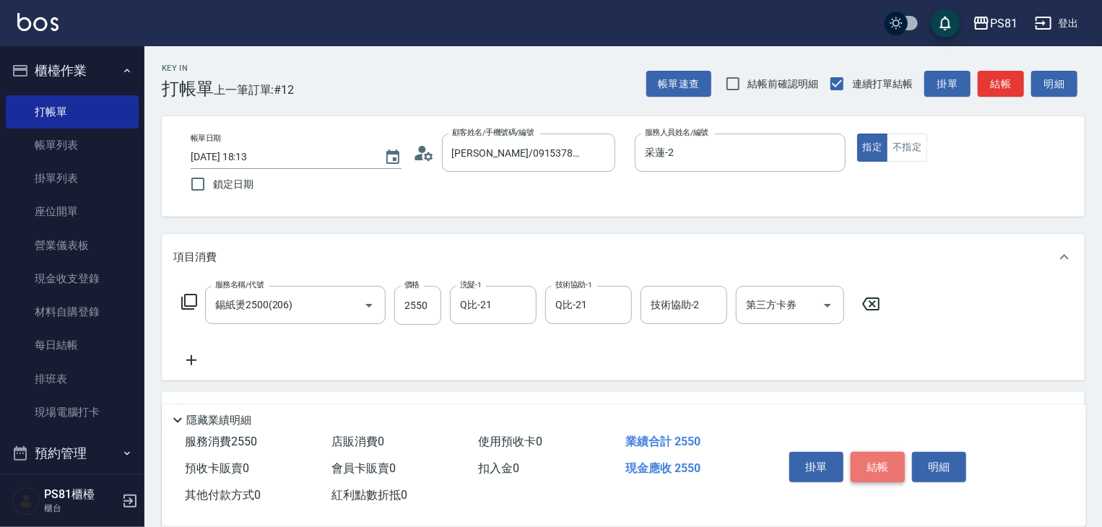
click at [879, 471] on button "結帳" at bounding box center [877, 467] width 54 height 30
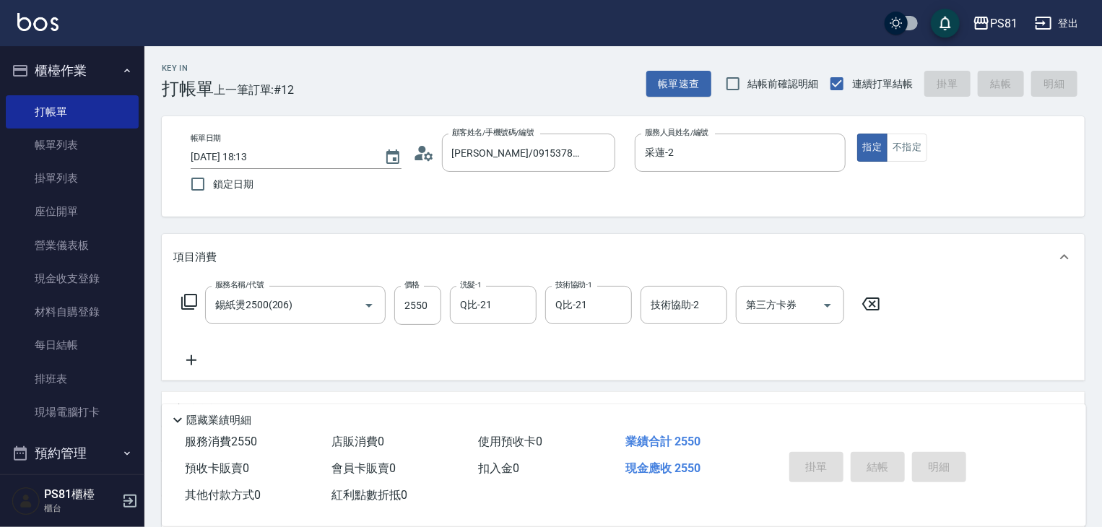
type input "[DATE] 18:15"
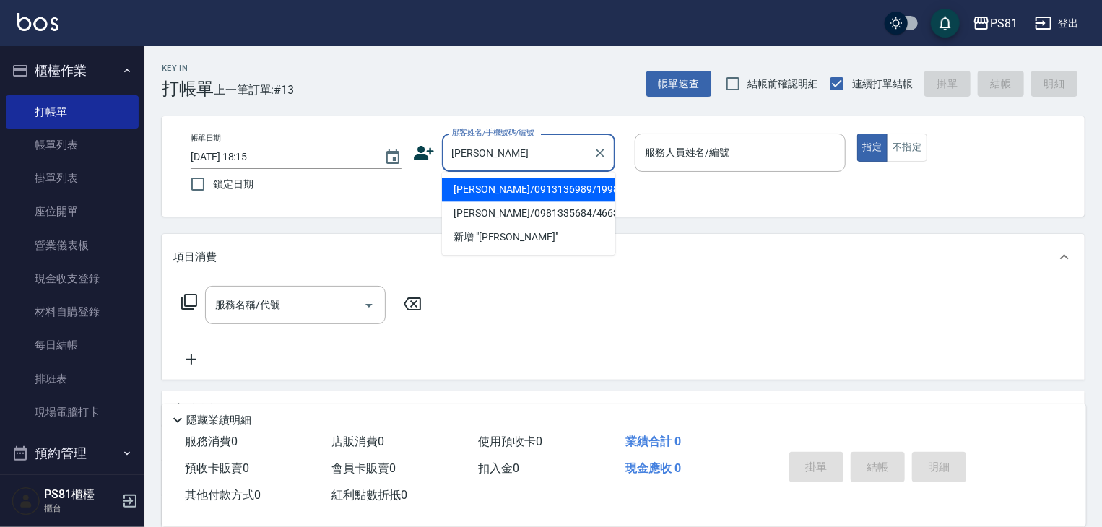
click at [575, 198] on li "[PERSON_NAME]/0913136989/1998" at bounding box center [528, 190] width 173 height 24
type input "[PERSON_NAME]/0913136989/1998"
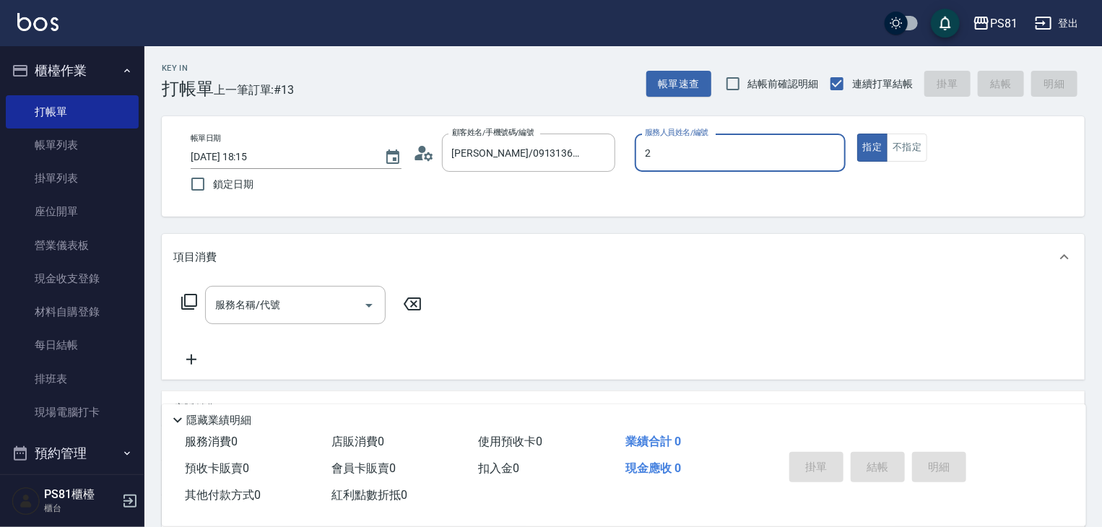
type input "采蓮-2"
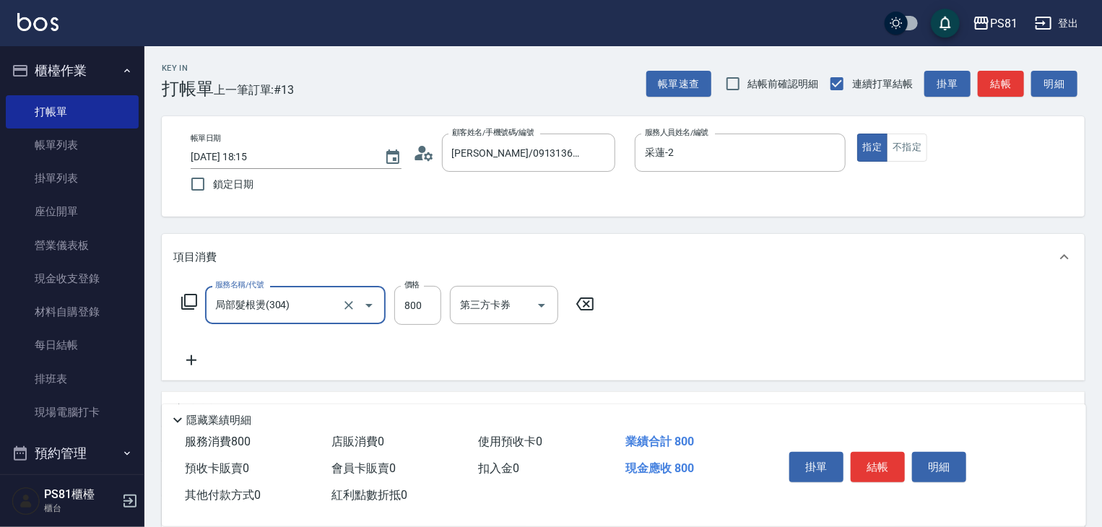
type input "局部髮根燙(304)"
type input "500"
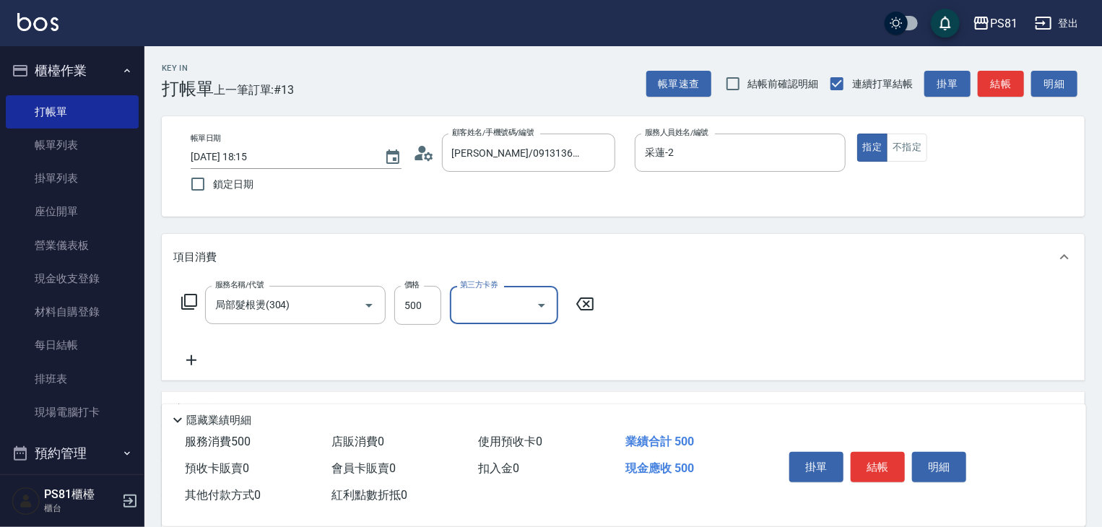
click at [199, 356] on icon at bounding box center [191, 360] width 36 height 17
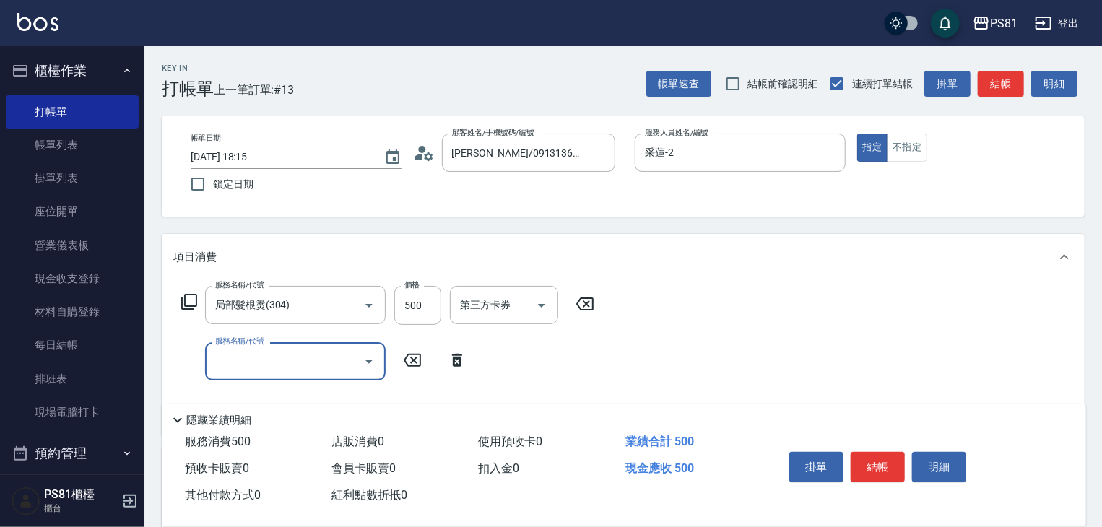
click at [240, 362] on input "服務名稱/代號" at bounding box center [285, 361] width 146 height 25
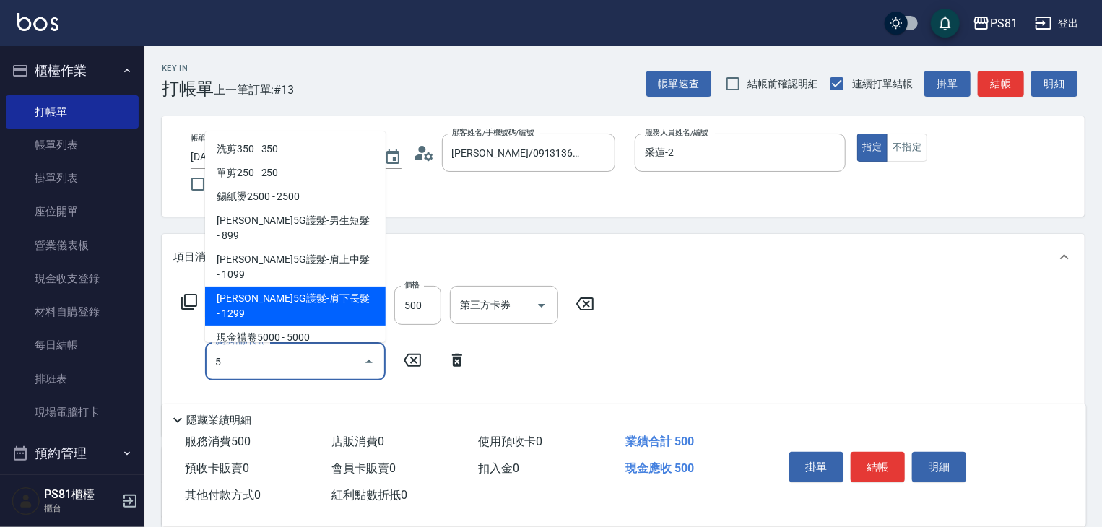
click at [279, 287] on span "[PERSON_NAME]5G護髮-肩下長髮 - 1299" at bounding box center [295, 306] width 180 height 39
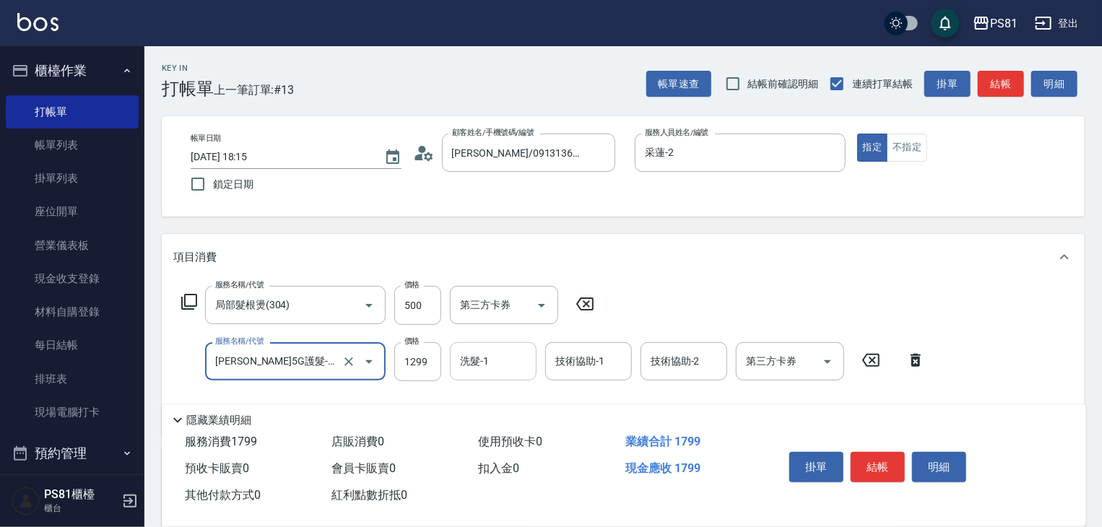
type input "[PERSON_NAME]5G護髮-肩下長髮(1106)"
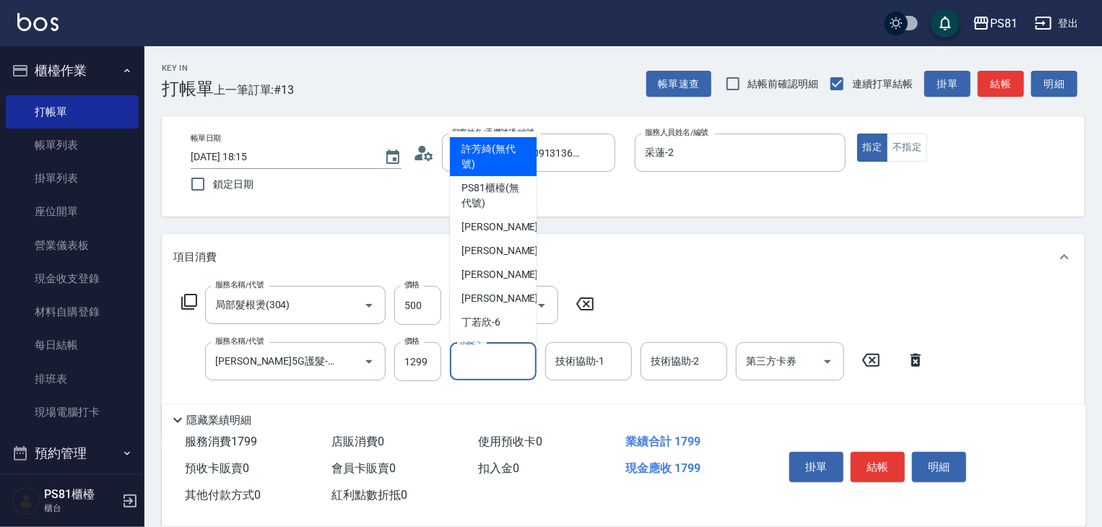
click at [496, 370] on input "洗髮-1" at bounding box center [493, 361] width 74 height 25
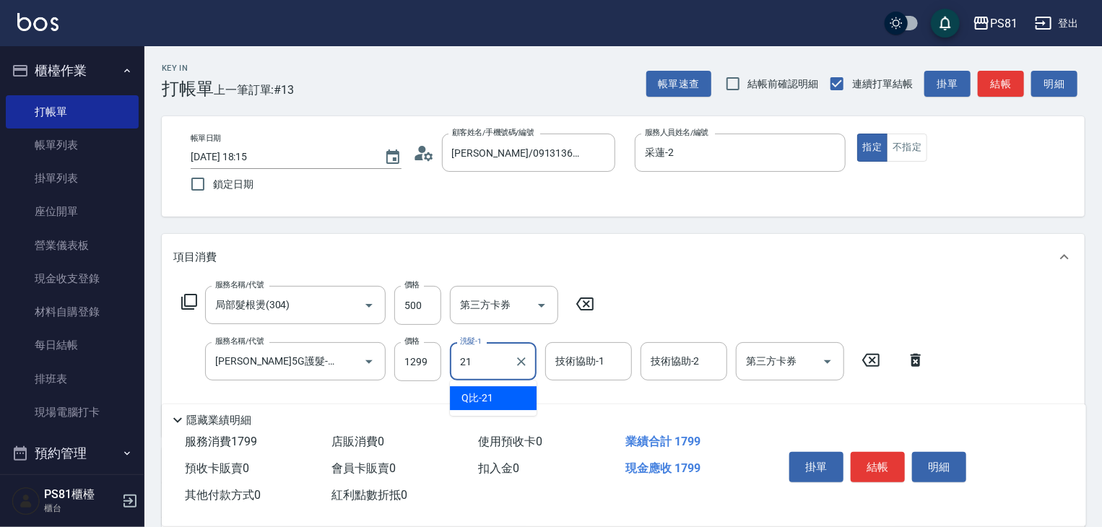
type input "Q比-21"
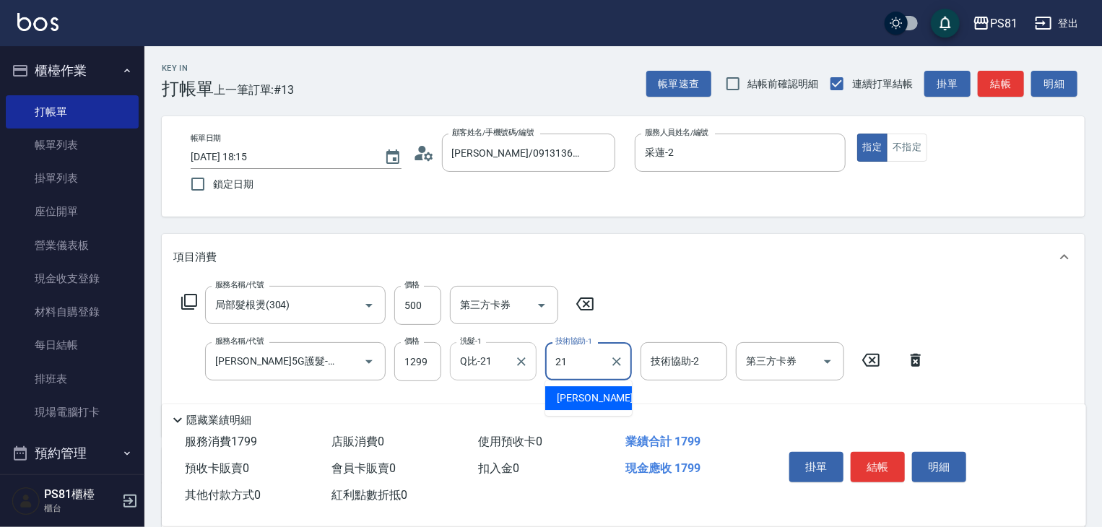
type input "Q比-21"
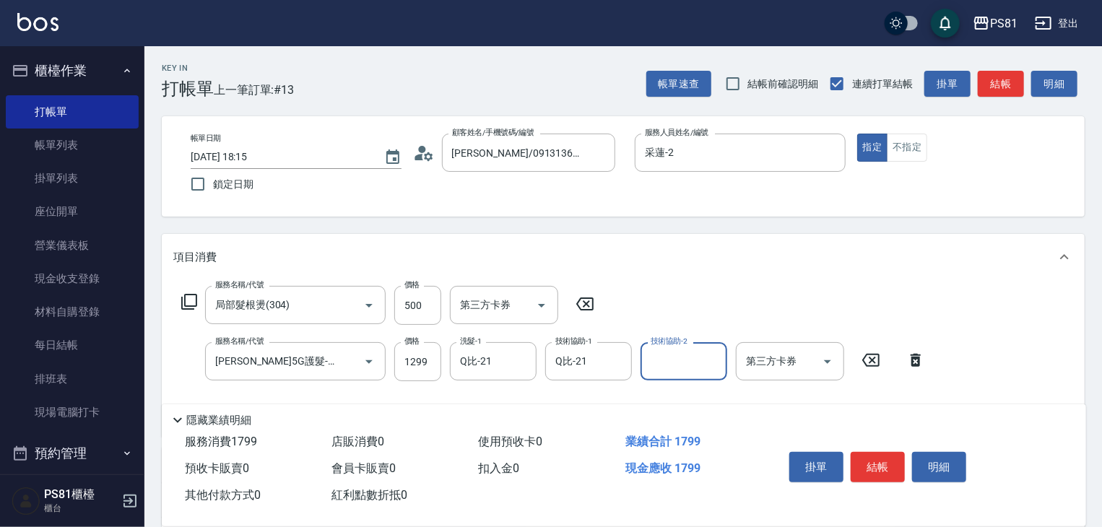
click at [691, 281] on div "服務名稱/代號 局部髮根燙(304) 服務名稱/代號 價格 500 價格 第三方卡券 第三方卡券 服務名稱/代號 [PERSON_NAME]5G護髮-肩下長髮…" at bounding box center [623, 358] width 923 height 157
click at [887, 458] on button "結帳" at bounding box center [877, 467] width 54 height 30
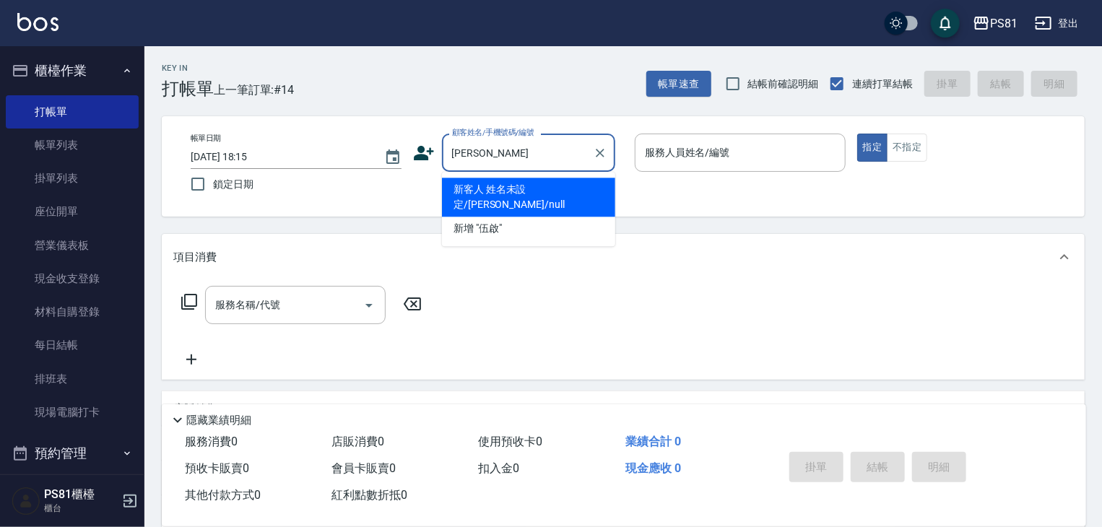
click at [462, 191] on li "新客人 姓名未設定/[PERSON_NAME]/null" at bounding box center [528, 197] width 173 height 39
type input "新客人 姓名未設定/[PERSON_NAME]/null"
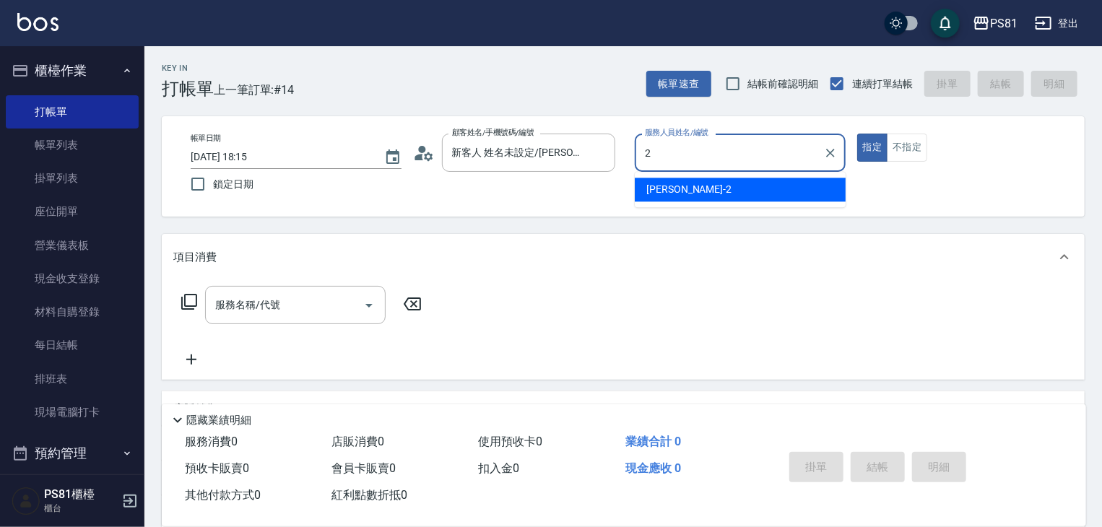
type input "采蓮-2"
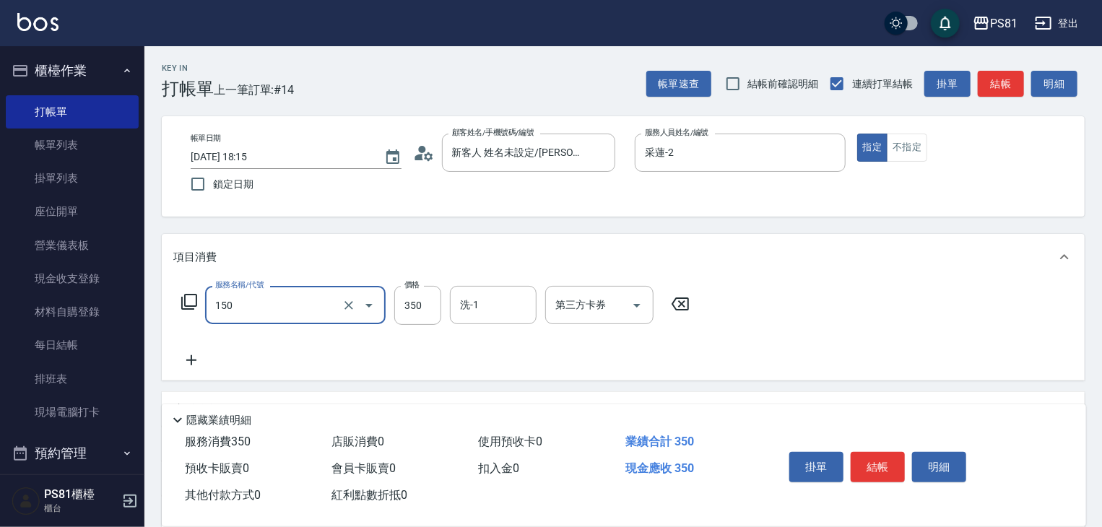
type input "精油按摩(150)"
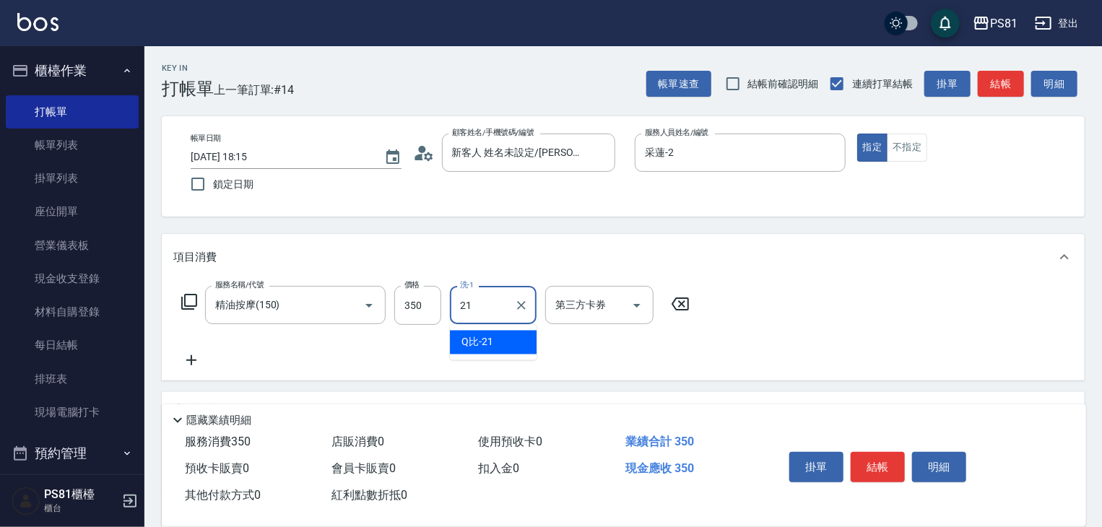
type input "Q比-21"
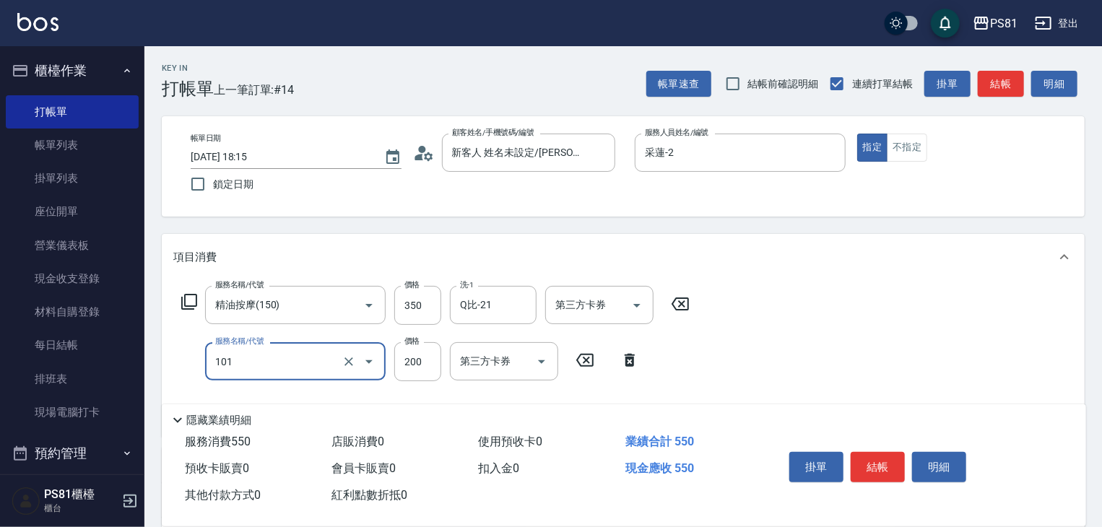
type input "一般洗髮(101)"
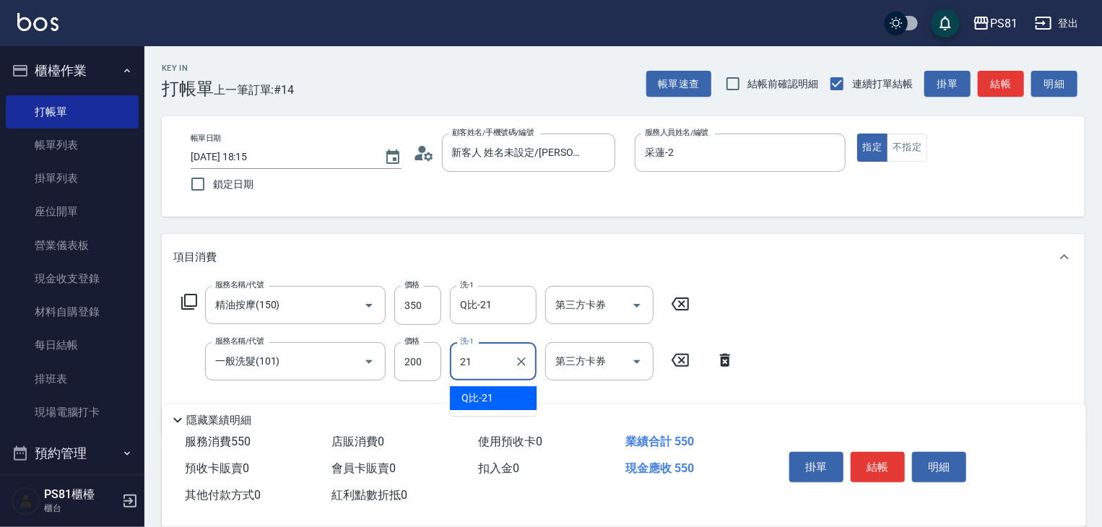
type input "Q比-21"
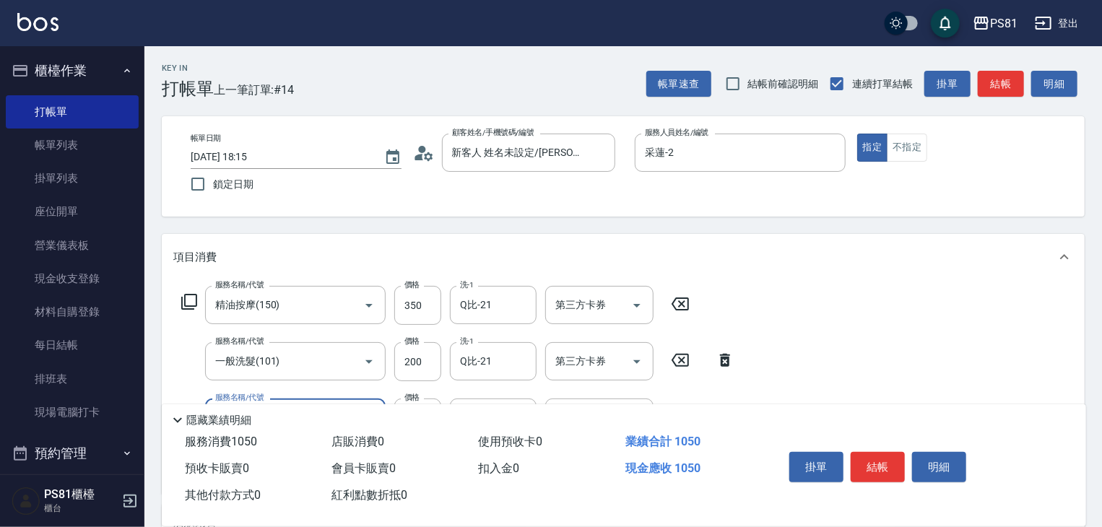
type input "A級單剪400(205)"
click at [927, 341] on div "服務名稱/代號 精油按摩(150) 服務名稱/代號 價格 350 價格 洗-1 Q比-21 洗-1 第三方卡券 第三方卡券 服務名稱/代號 一般洗髮(101)…" at bounding box center [623, 386] width 923 height 213
click at [868, 461] on button "結帳" at bounding box center [877, 467] width 54 height 30
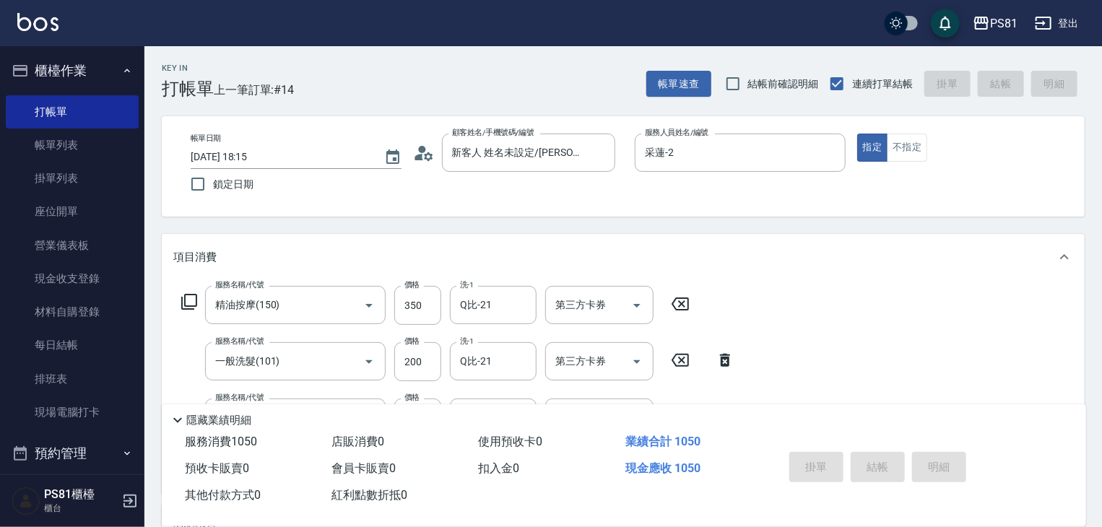
type input "[DATE] 18:16"
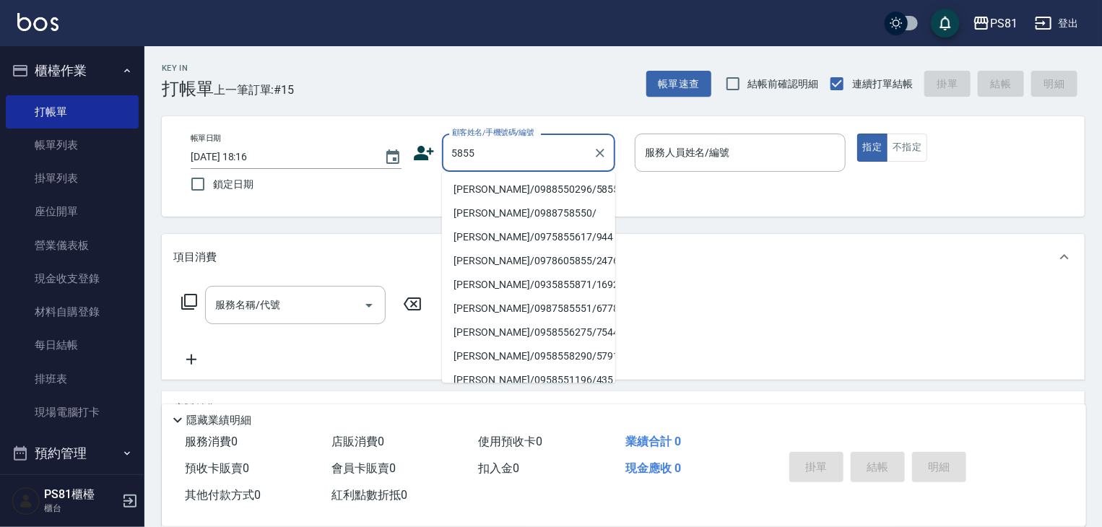
type input "[PERSON_NAME]/0988550296/5855"
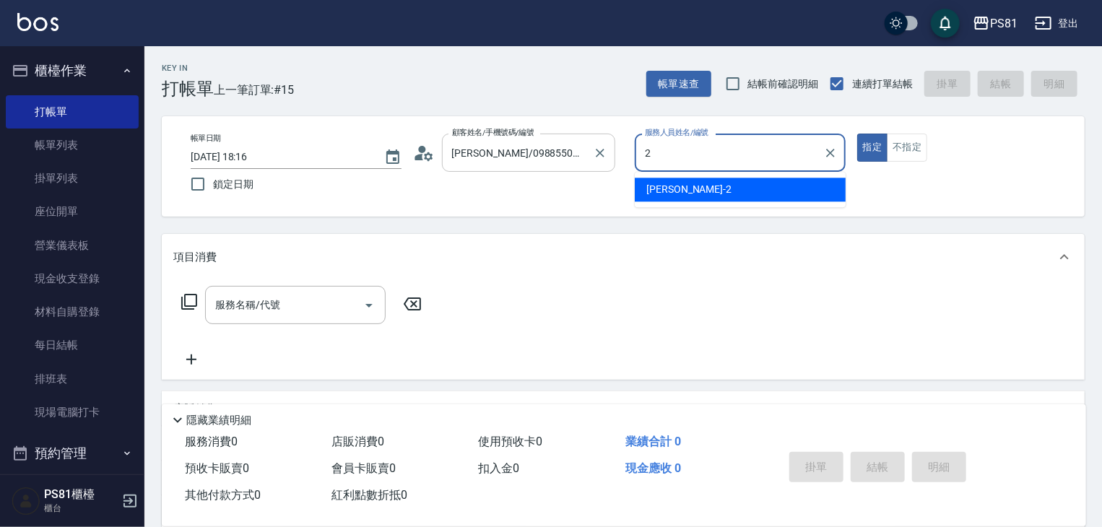
type input "采蓮-2"
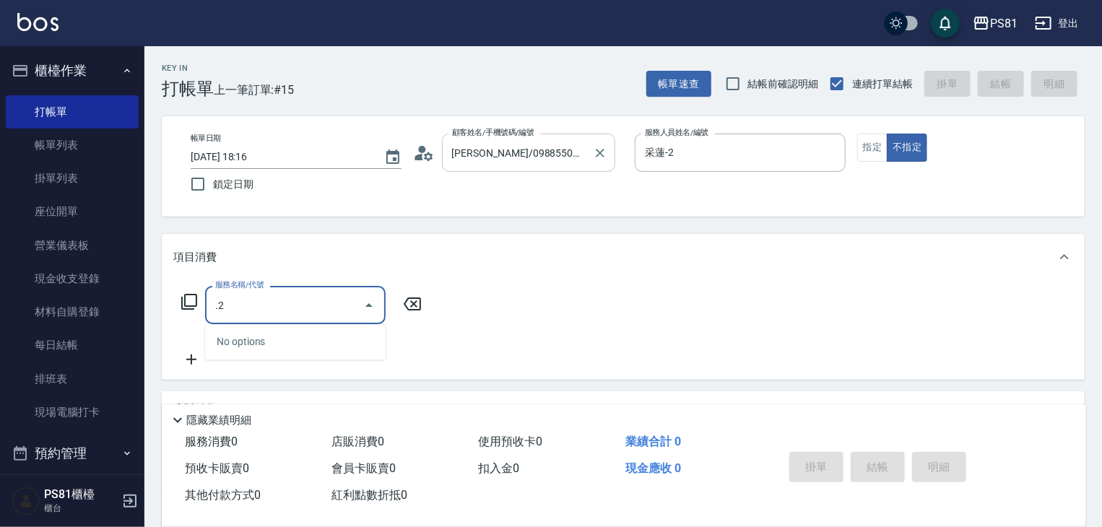
type input "."
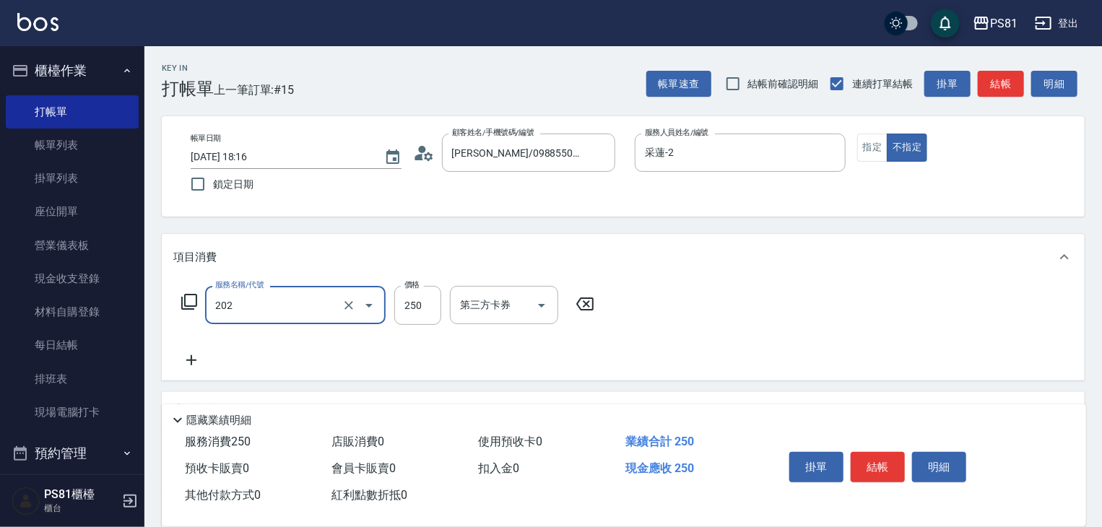
type input "單剪250(202)"
drag, startPoint x: 665, startPoint y: 334, endPoint x: 676, endPoint y: 339, distance: 11.9
click at [666, 334] on div "服務名稱/代號 單剪250(202) 服務名稱/代號 價格 250 價格 第三方卡券 第三方卡券" at bounding box center [623, 330] width 923 height 100
click at [866, 459] on button "結帳" at bounding box center [877, 467] width 54 height 30
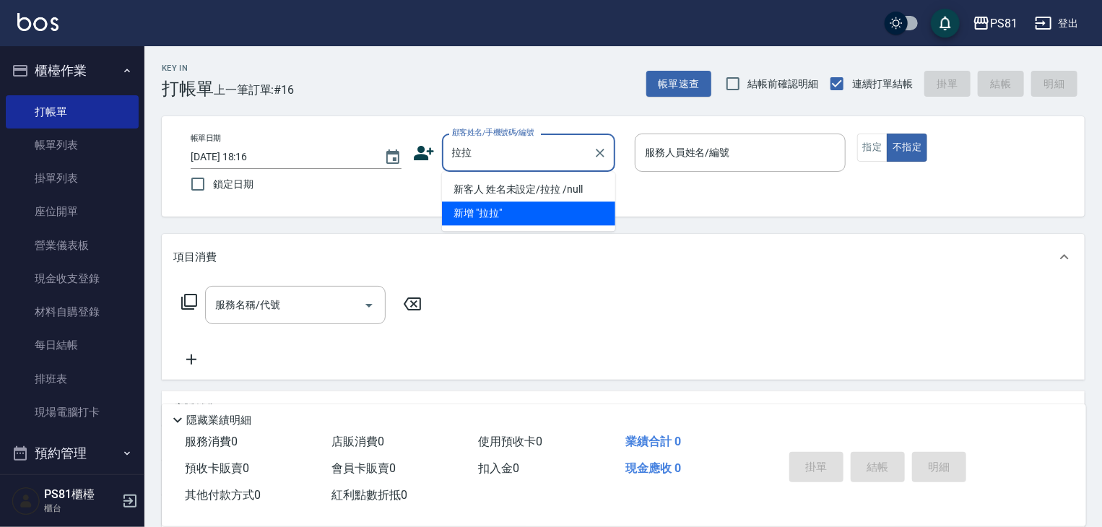
click at [599, 189] on li "新客人 姓名未設定/拉拉 /null" at bounding box center [528, 190] width 173 height 24
type input "新客人 姓名未設定/拉拉 /null"
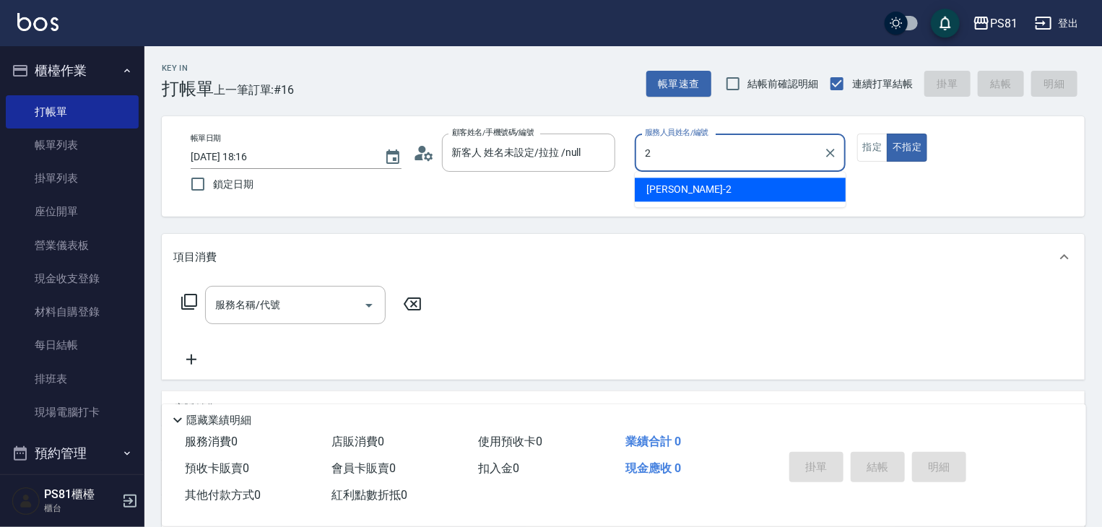
type input "采蓮-2"
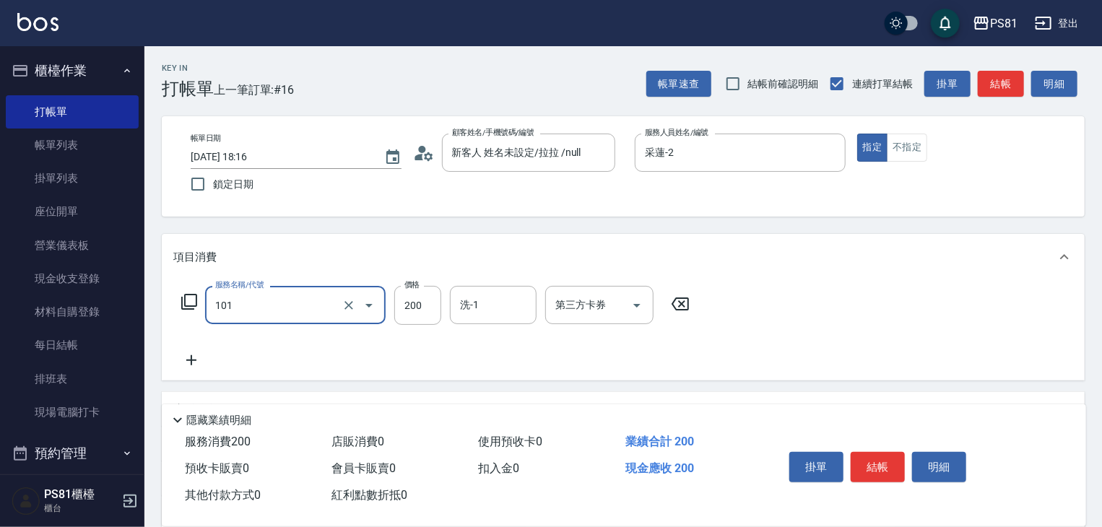
type input "一般洗髮(101)"
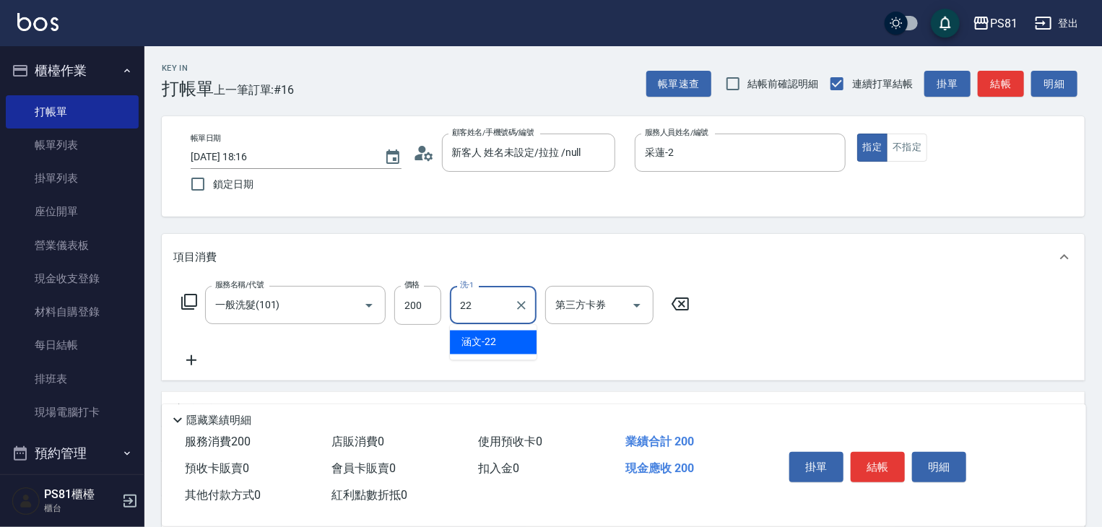
type input "涵文-22"
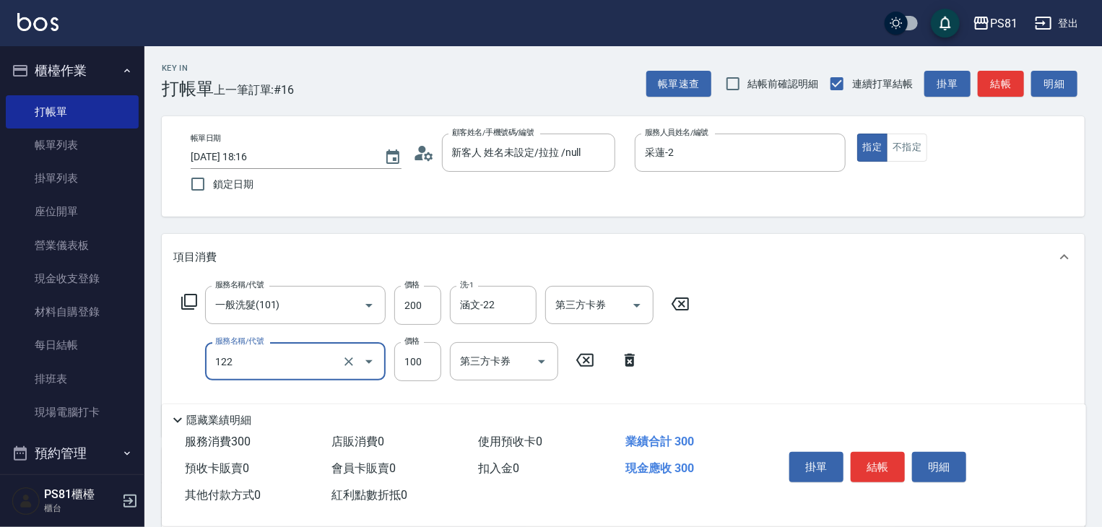
type input "電棒造型(122)"
type input "200"
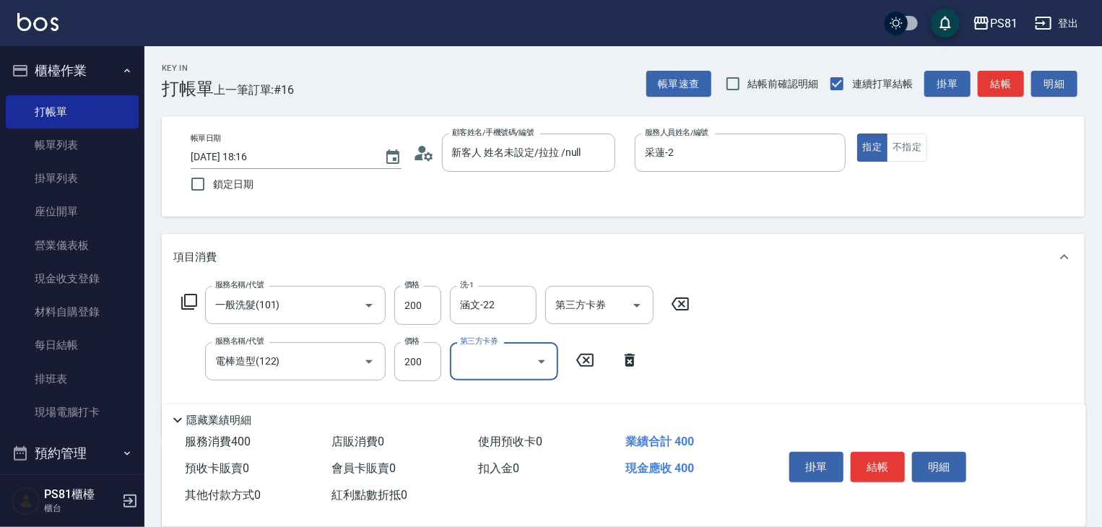
click at [797, 398] on div "服務名稱/代號 一般洗髮(101) 服務名稱/代號 價格 200 價格 洗-1 涵文-22 洗-1 第三方卡券 第三方卡券 服務名稱/代號 電棒造型(122)…" at bounding box center [623, 358] width 923 height 157
click at [894, 463] on button "結帳" at bounding box center [877, 467] width 54 height 30
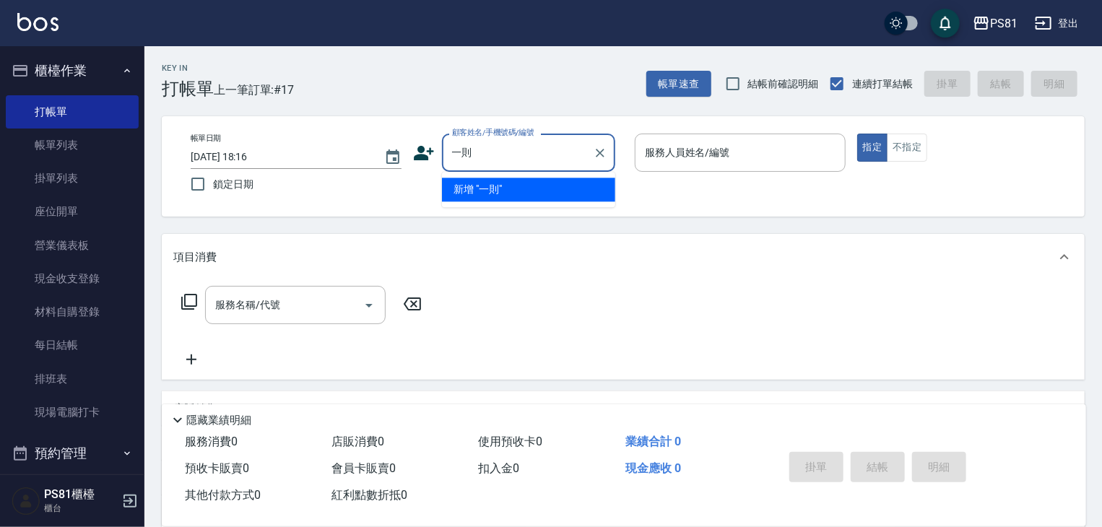
type input "則"
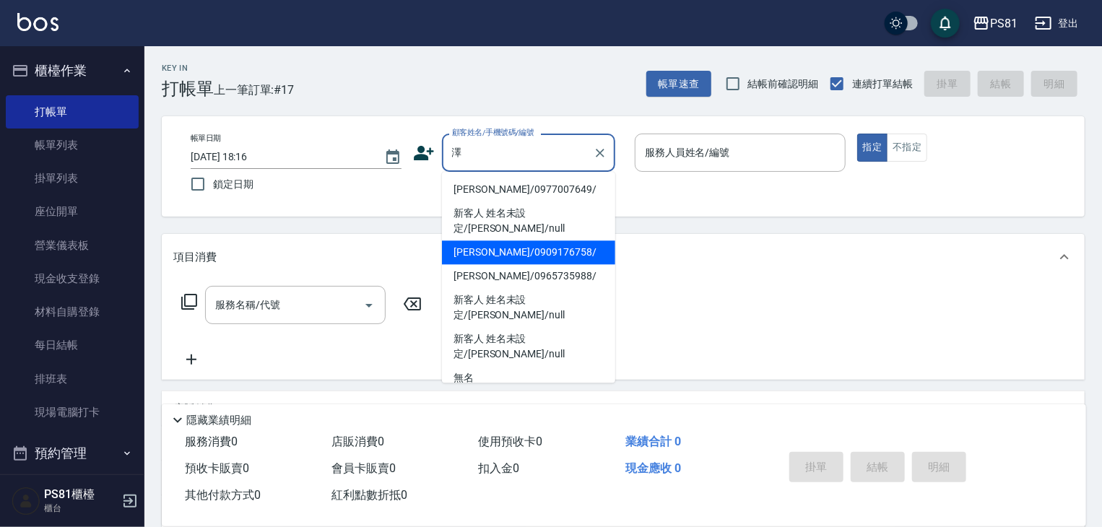
click at [567, 240] on li "[PERSON_NAME]/0909176758/" at bounding box center [528, 252] width 173 height 24
type input "[PERSON_NAME]/0909176758/"
type input "采蓮-2"
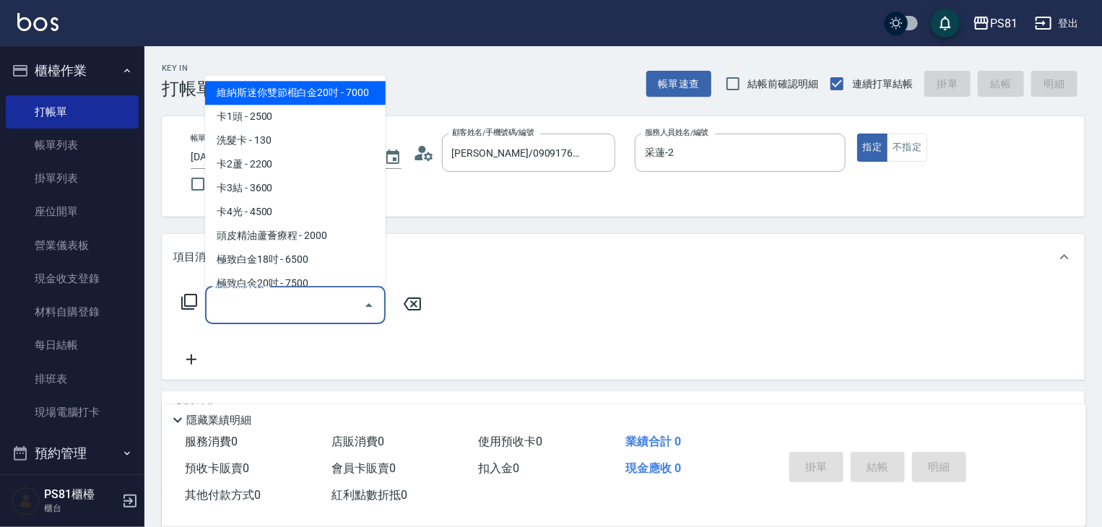
click at [315, 310] on input "服務名稱/代號" at bounding box center [285, 304] width 146 height 25
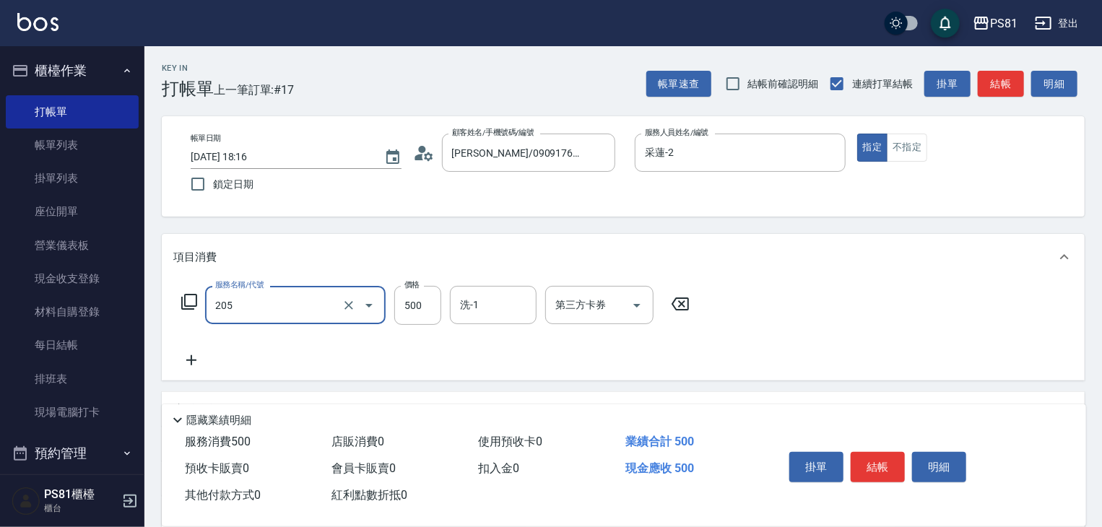
type input "A級單剪400(205)"
click at [933, 359] on div "服務名稱/代號 A級單剪400(205) 服務名稱/代號 價格 500 價格 洗-1 洗-1 第三方卡券 第三方卡券" at bounding box center [623, 330] width 923 height 100
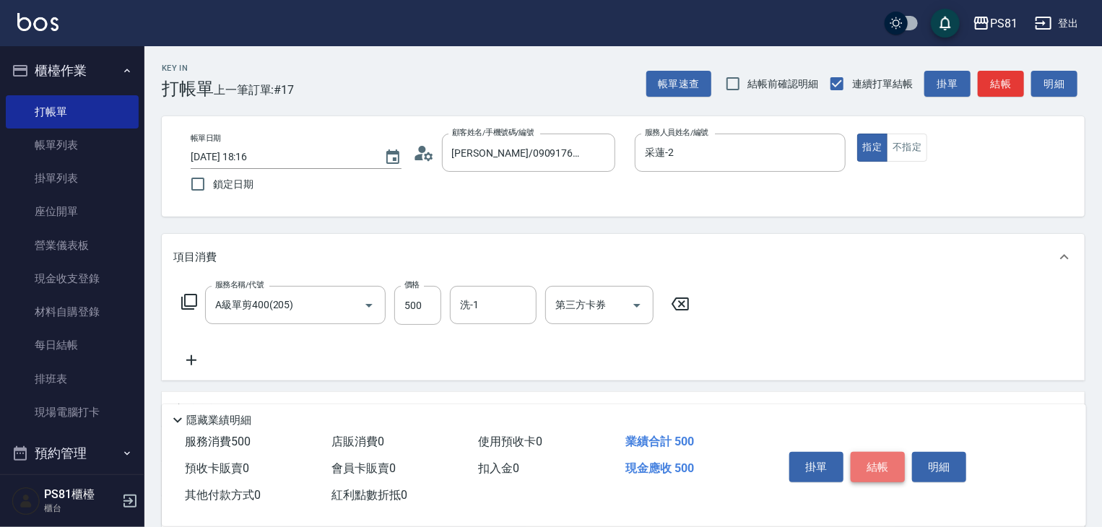
click at [894, 457] on button "結帳" at bounding box center [877, 467] width 54 height 30
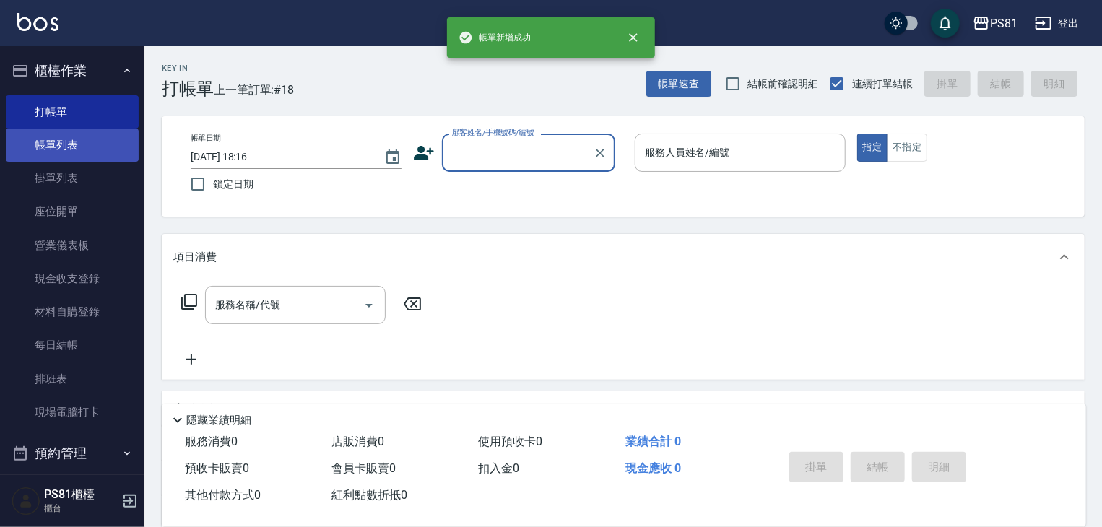
click at [48, 147] on link "帳單列表" at bounding box center [72, 144] width 133 height 33
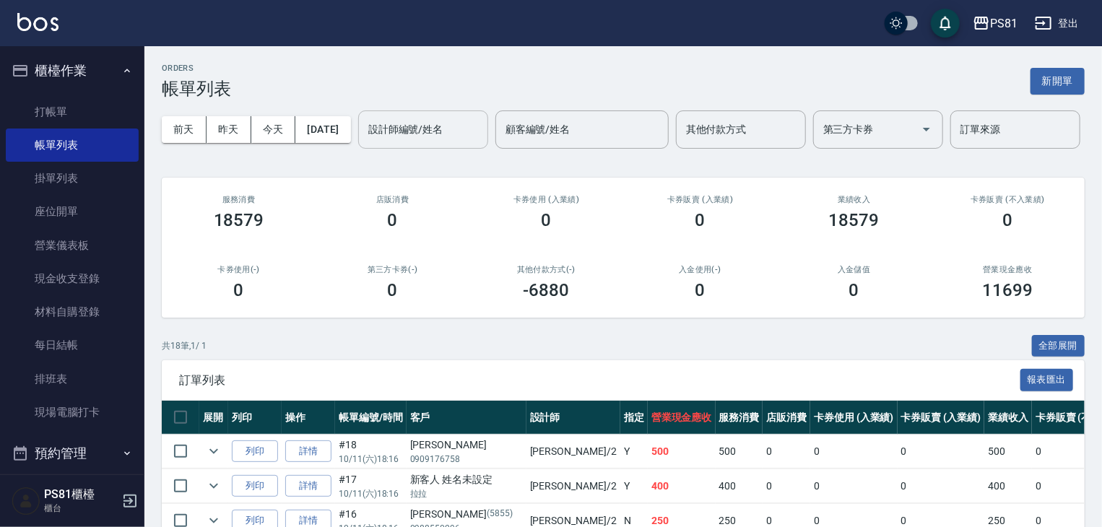
click at [365, 142] on input "設計師編號/姓名" at bounding box center [423, 129] width 117 height 25
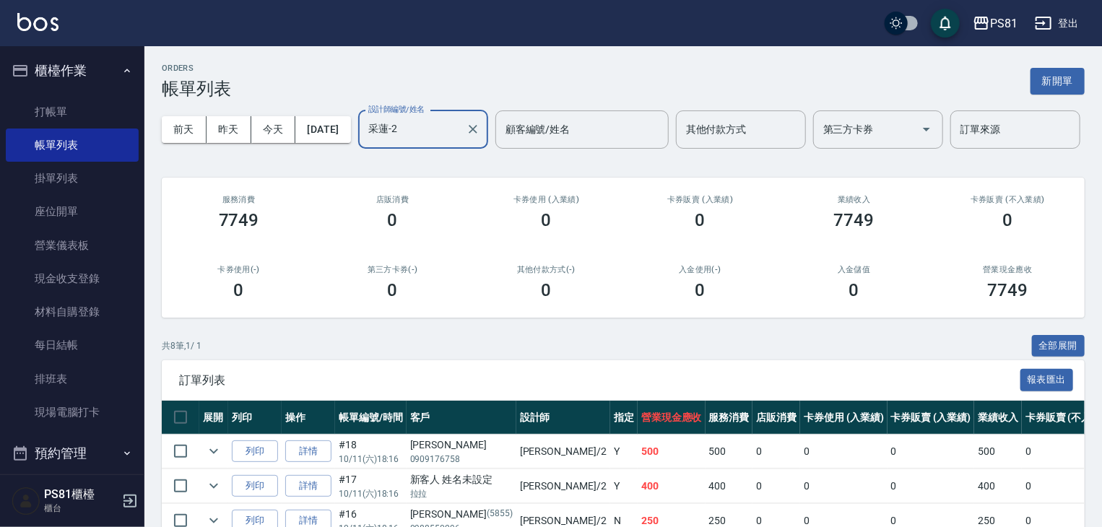
type input "采蓮-2"
click at [256, 274] on h2 "卡券使用(-)" at bounding box center [238, 269] width 119 height 9
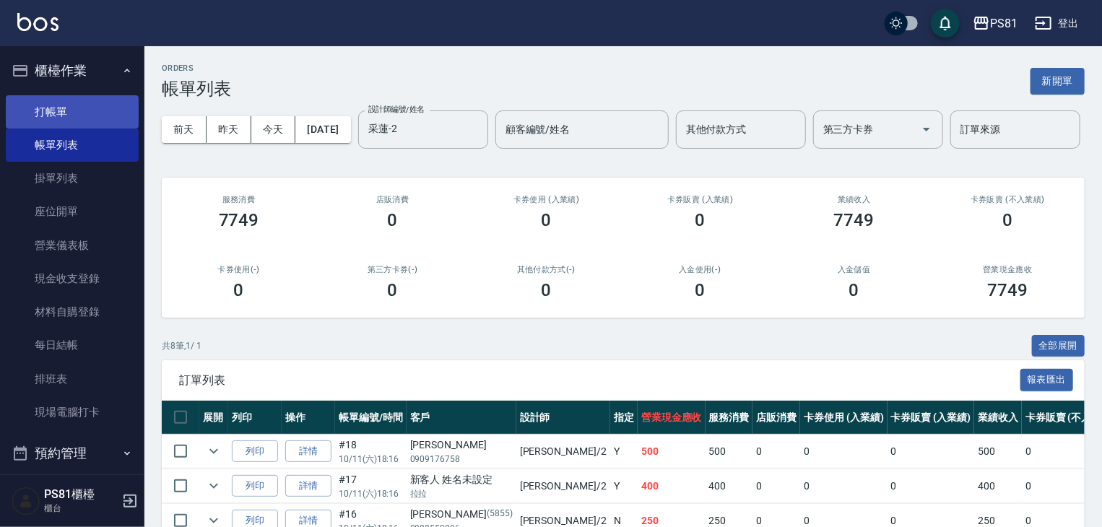
click at [83, 109] on link "打帳單" at bounding box center [72, 111] width 133 height 33
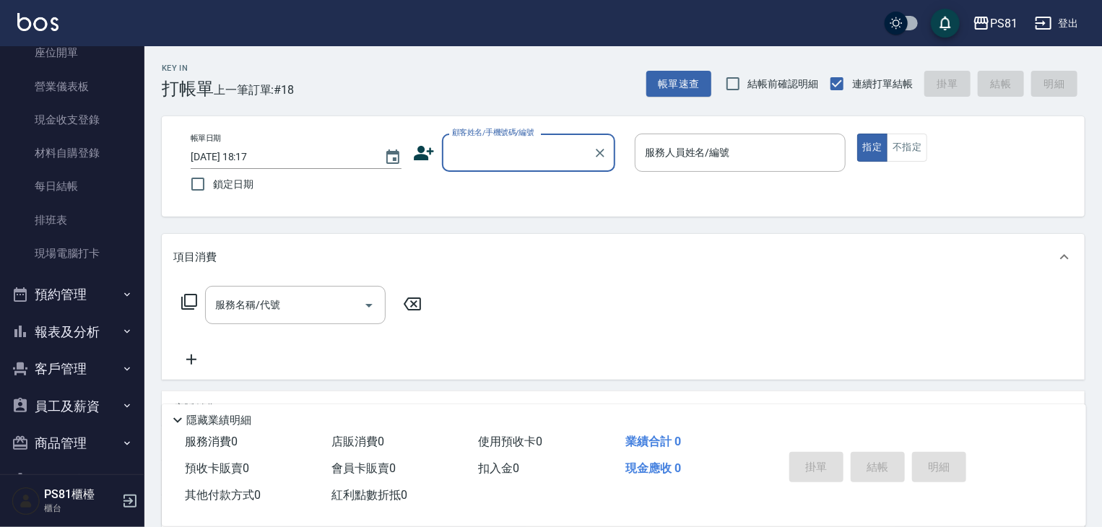
scroll to position [201, 0]
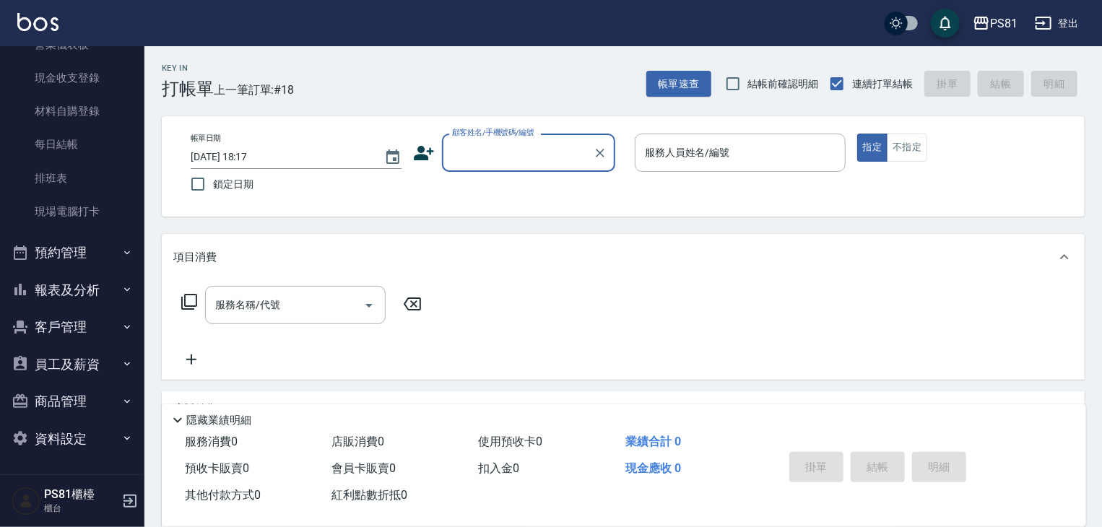
click at [55, 289] on button "報表及分析" at bounding box center [72, 290] width 133 height 38
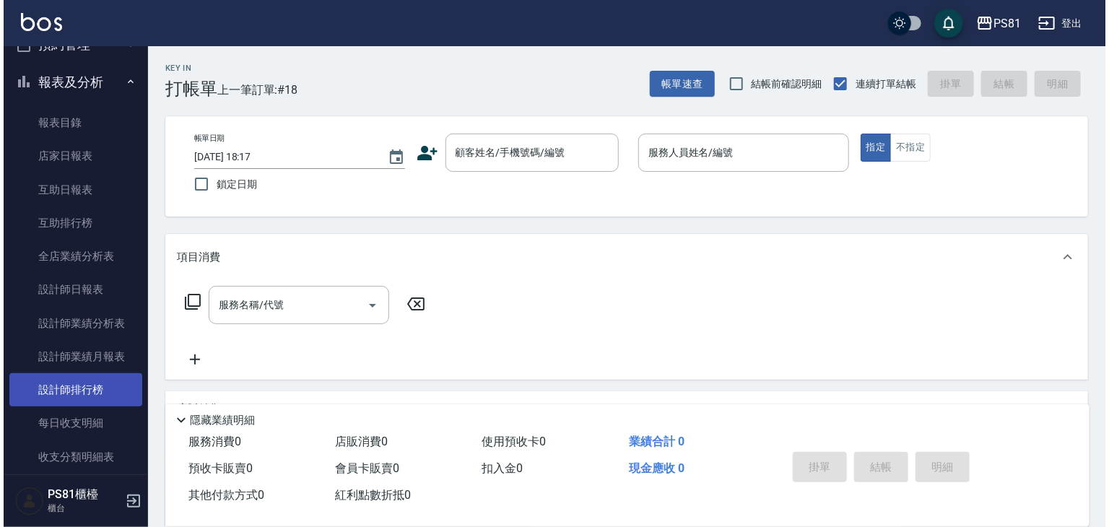
scroll to position [417, 0]
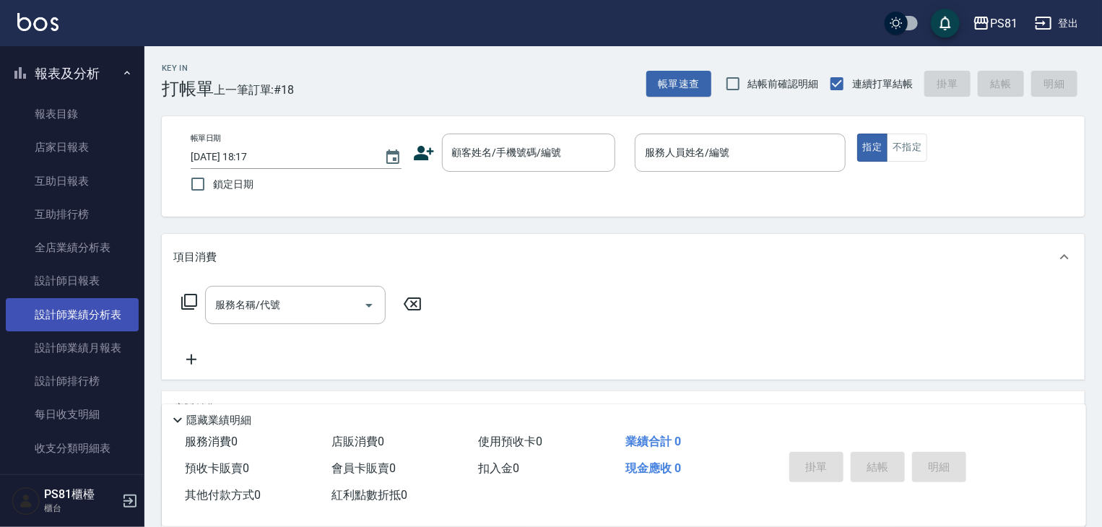
click at [81, 324] on link "設計師業績分析表" at bounding box center [72, 314] width 133 height 33
